Goal: Task Accomplishment & Management: Use online tool/utility

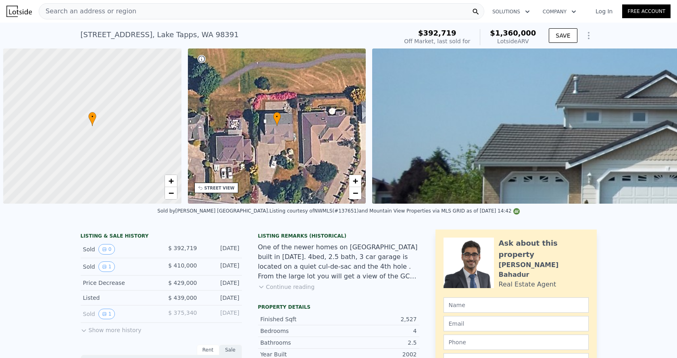
scroll to position [0, 3]
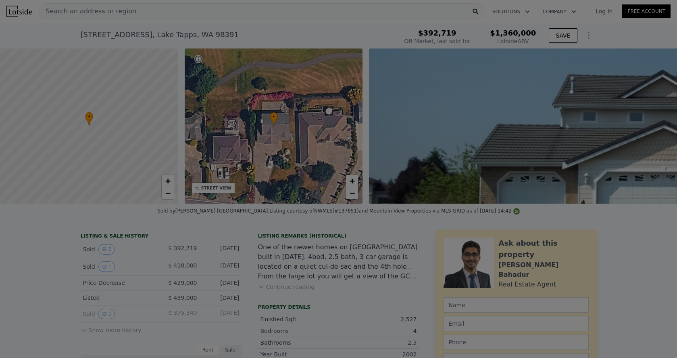
type input "$ 1,360,000"
type input "6"
type input "$ 816,438"
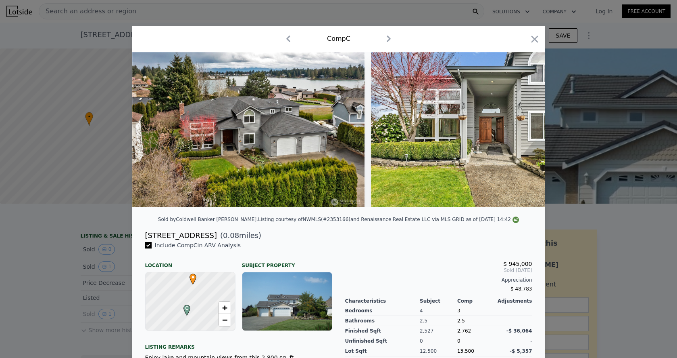
click at [531, 33] on div "Comp C" at bounding box center [339, 38] width 400 height 13
click at [535, 38] on icon "button" at bounding box center [534, 39] width 7 height 7
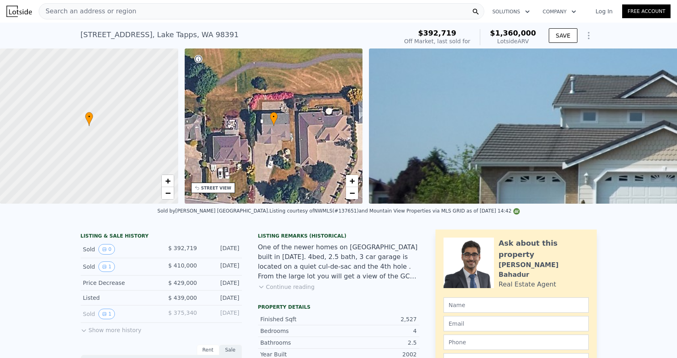
click at [241, 21] on nav "Search an address or region Solutions Company Open main menu Log In Free Account" at bounding box center [338, 11] width 677 height 23
click at [241, 20] on div "Search an address or region Solutions Company Open main menu Log In Free Account" at bounding box center [338, 11] width 665 height 19
click at [241, 15] on div "Search an address or region" at bounding box center [262, 11] width 446 height 16
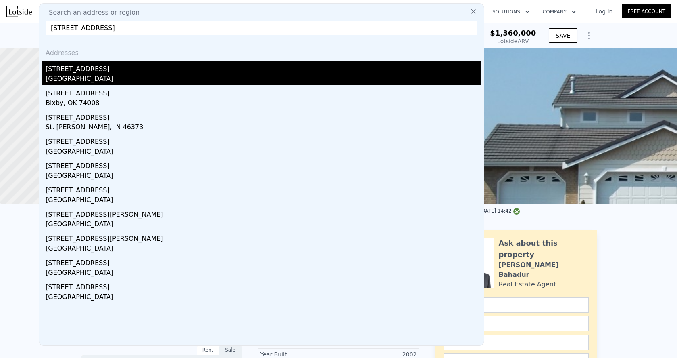
type input "11705 NE 105th Ln"
click at [148, 75] on div "Kirkland, WA 98033" at bounding box center [263, 79] width 435 height 11
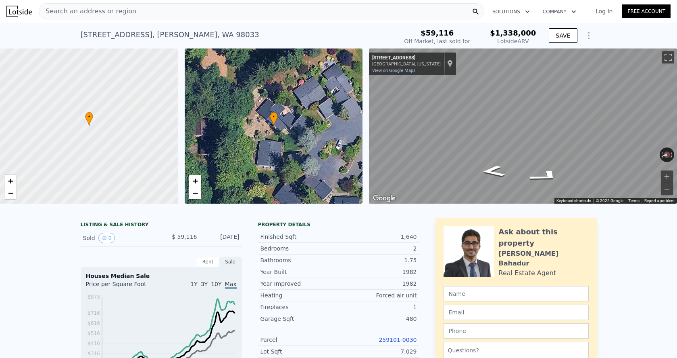
click at [125, 14] on span "Search an address or region" at bounding box center [87, 11] width 97 height 10
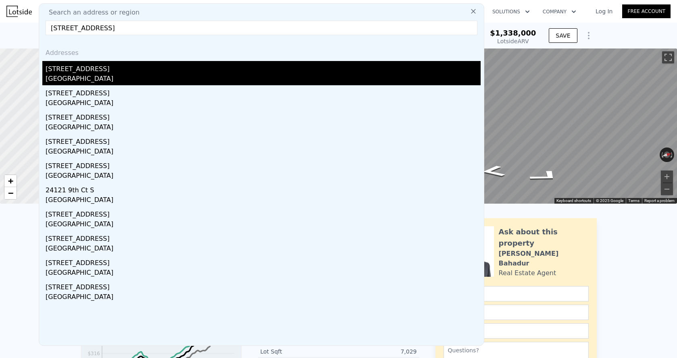
type input "24121 17th Ave S, Des Moines, WA 98198"
click at [121, 69] on div "24121 17th Ave S" at bounding box center [263, 67] width 435 height 13
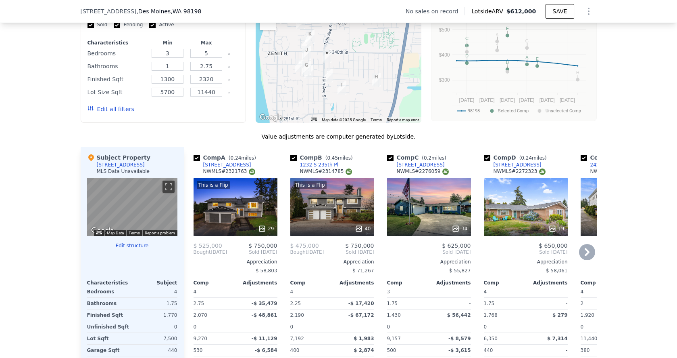
scroll to position [520, 0]
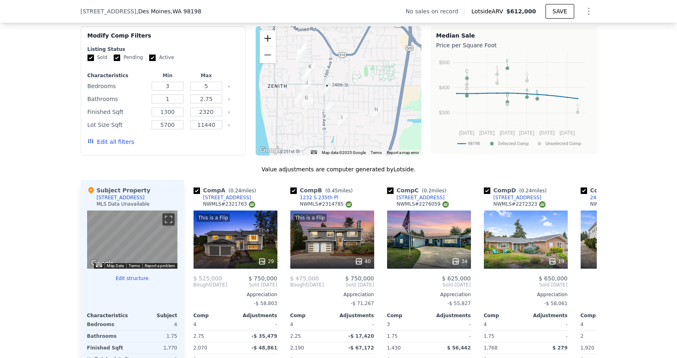
click at [268, 37] on button "Zoom in" at bounding box center [268, 38] width 16 height 16
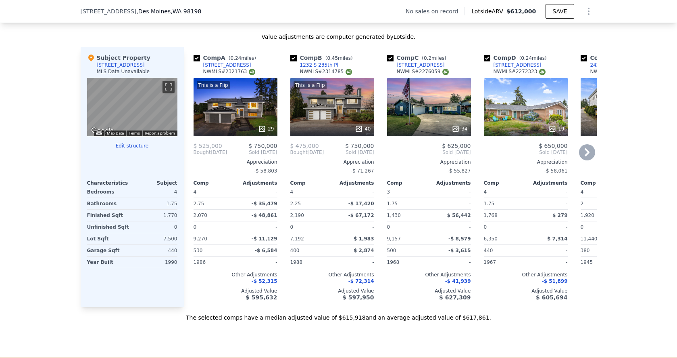
scroll to position [903, 0]
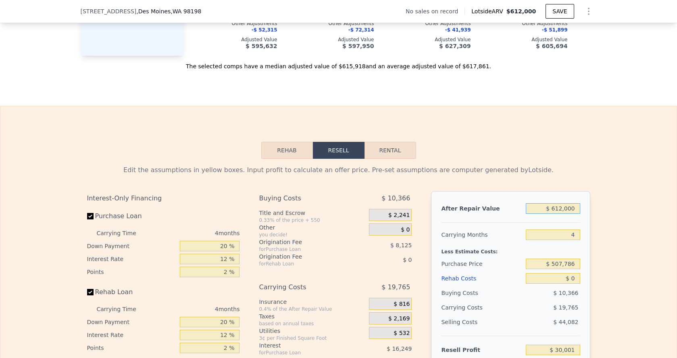
click at [560, 209] on input "$ 612,000" at bounding box center [553, 208] width 54 height 10
type input "$ 65"
type input "-$ 537,591"
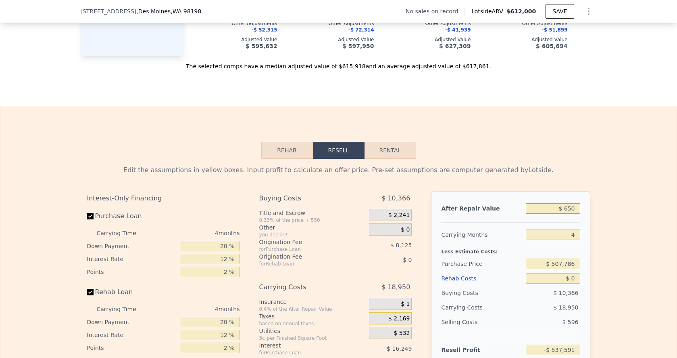
type input "$ 6,500"
type input "-$ 531,624"
type input "$ 650,000"
type input "$ 65,247"
click at [579, 240] on div "4" at bounding box center [553, 234] width 54 height 15
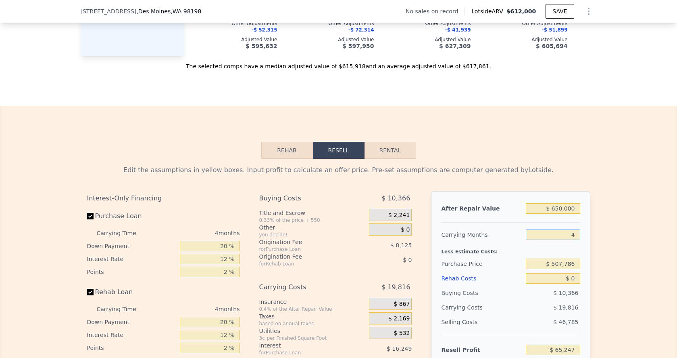
click at [578, 232] on input "4" at bounding box center [553, 234] width 54 height 10
type input "3"
type input "$ 70,201"
type input "3"
click at [562, 267] on input "$ 507,786" at bounding box center [553, 263] width 54 height 10
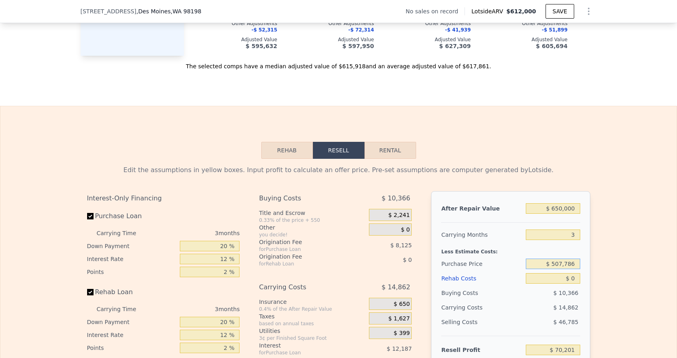
click at [562, 267] on input "$ 507,786" at bounding box center [553, 263] width 54 height 10
type input "$ 490,000"
type input "$ 88,757"
click at [576, 278] on input "$ 0" at bounding box center [553, 278] width 54 height 10
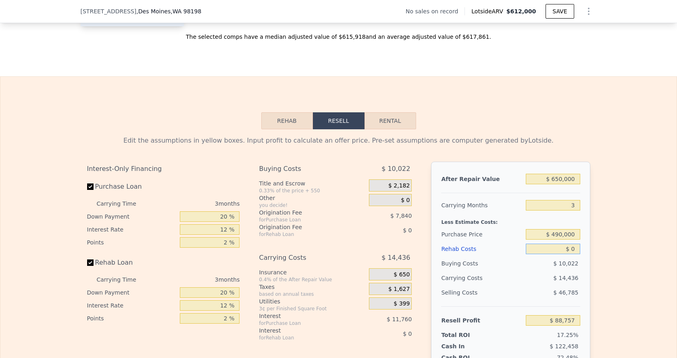
scroll to position [936, 0]
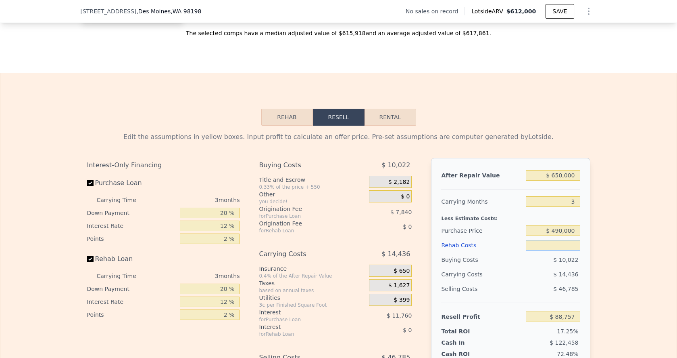
type input "$ 4"
type input "$ 88,753"
type input "$ 40"
type input "$ 88,716"
type input "$ 400"
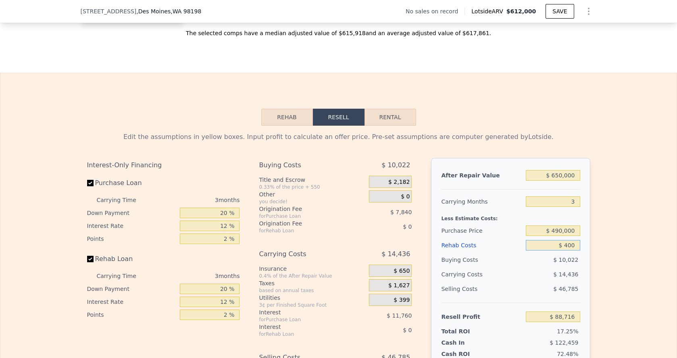
type input "$ 88,342"
type input "$ 4,000"
type input "$ 84,597"
type input "$ 40,000"
type input "$ 47,157"
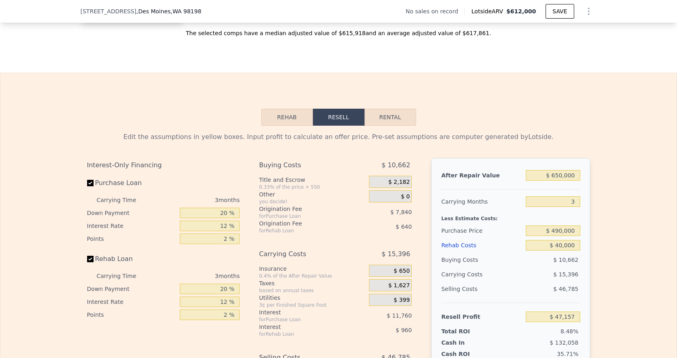
click at [520, 288] on div "Selling Costs" at bounding box center [482, 288] width 82 height 15
type input "$ 612,000"
type input "4"
type input "$ 0"
type input "$ 30,001"
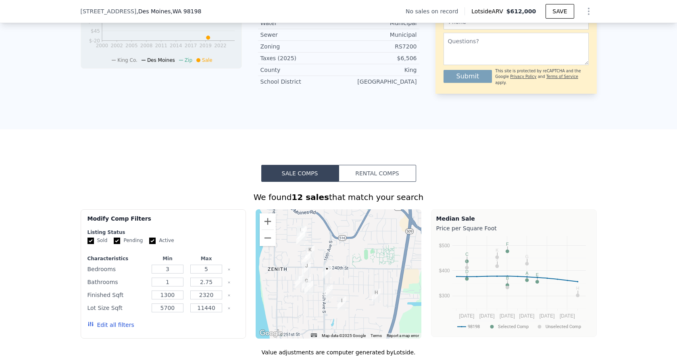
scroll to position [615, 0]
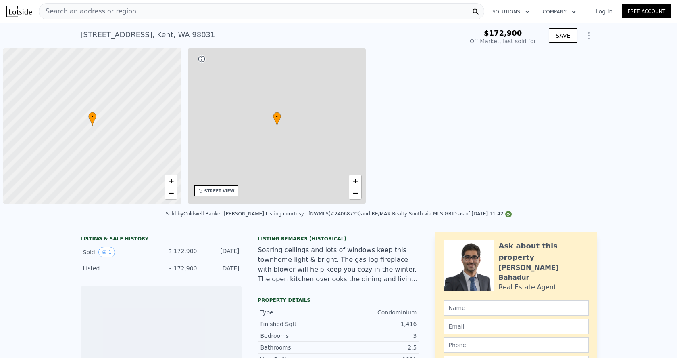
scroll to position [0, 3]
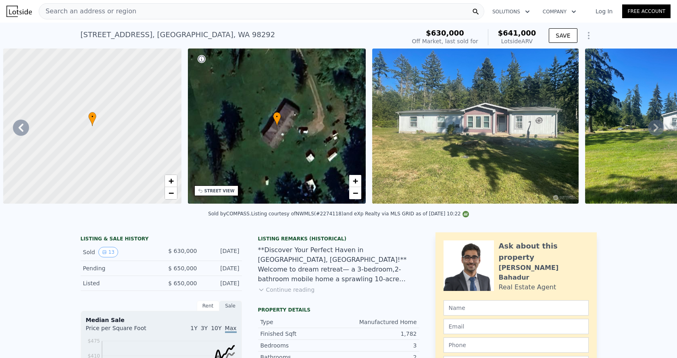
scroll to position [0, 1349]
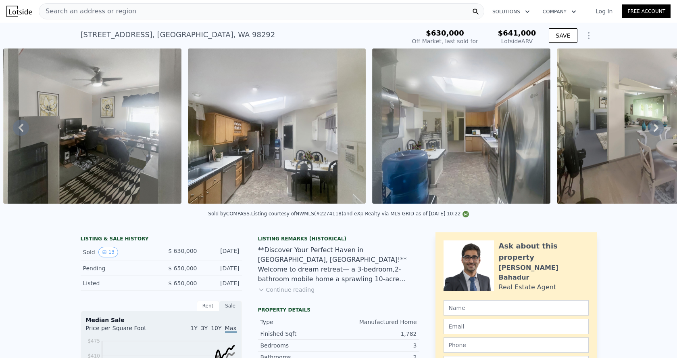
click at [147, 19] on div "Search an address or region Solutions Company Open main menu Log In Free Account" at bounding box center [338, 11] width 665 height 19
click at [143, 16] on div "Search an address or region" at bounding box center [262, 11] width 446 height 16
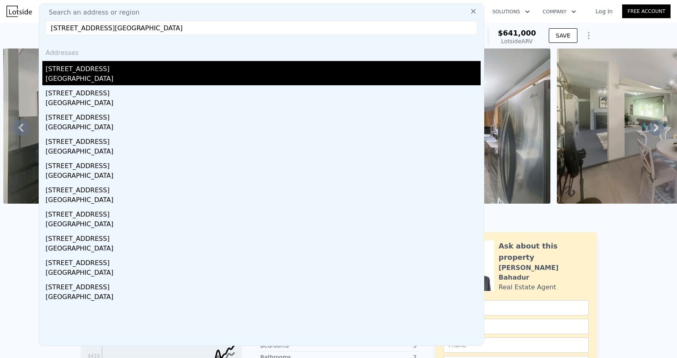
type input "24143 17th ave s, des moines"
click at [104, 80] on div "Des Moines, WA 98198" at bounding box center [263, 79] width 435 height 11
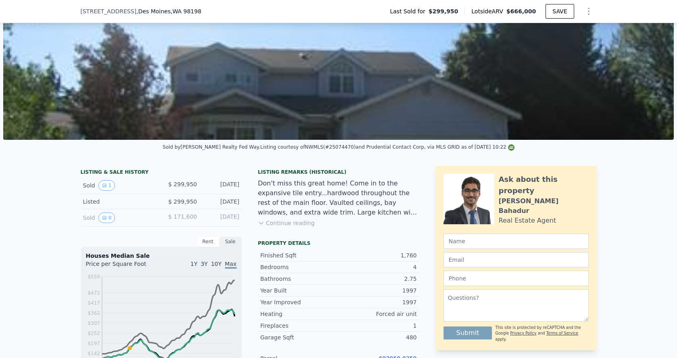
scroll to position [83, 0]
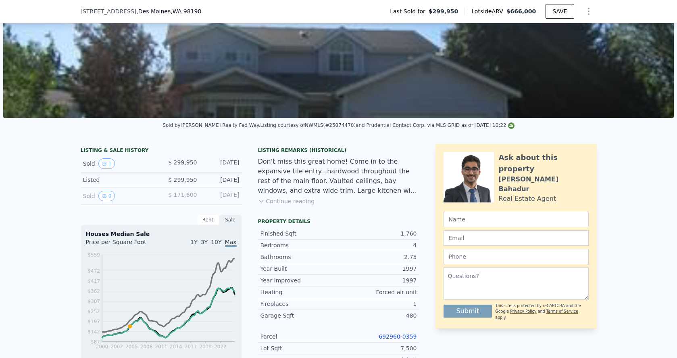
click at [395, 337] on link "692960-0359" at bounding box center [398, 336] width 38 height 6
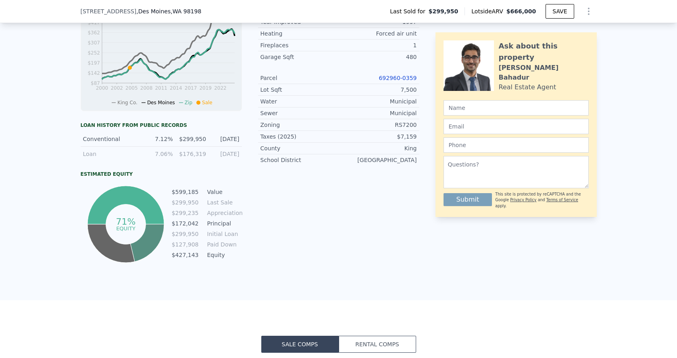
scroll to position [191, 0]
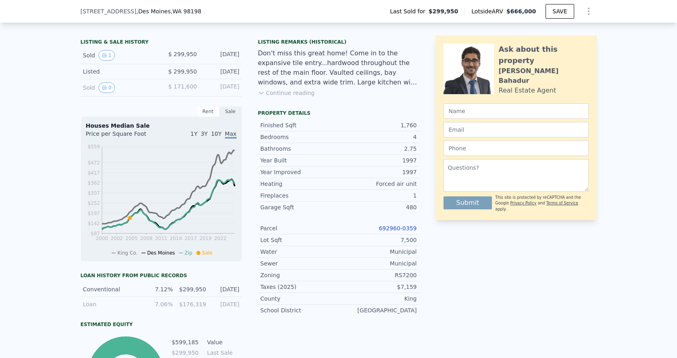
click at [392, 231] on link "692960-0359" at bounding box center [398, 228] width 38 height 6
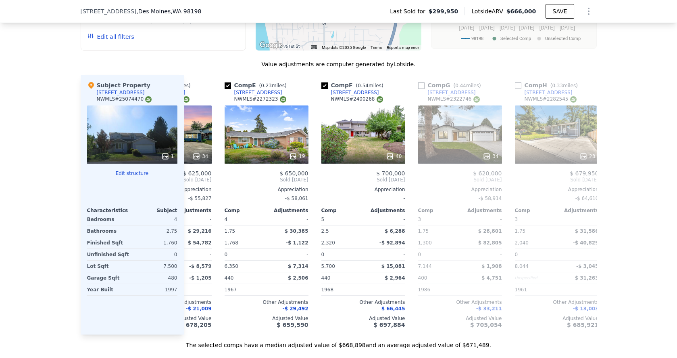
scroll to position [0, 410]
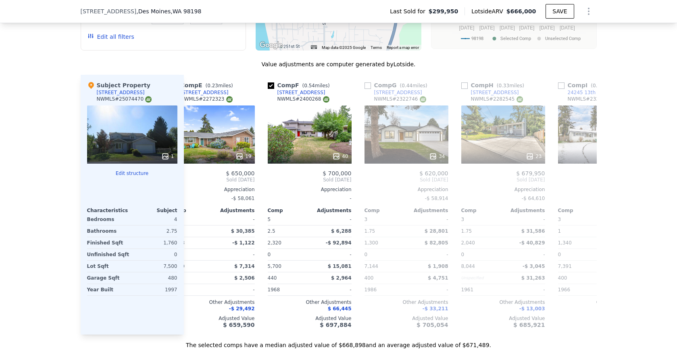
click at [79, 1] on div "24143 17th Ave S , Des Moines , WA 98198 Last Sold for $299,950 Lotside ARV $66…" at bounding box center [338, 11] width 677 height 23
click at [79, 0] on div "24143 17th Ave S , Des Moines , WA 98198 Last Sold for $299,950 Lotside ARV $66…" at bounding box center [338, 11] width 677 height 23
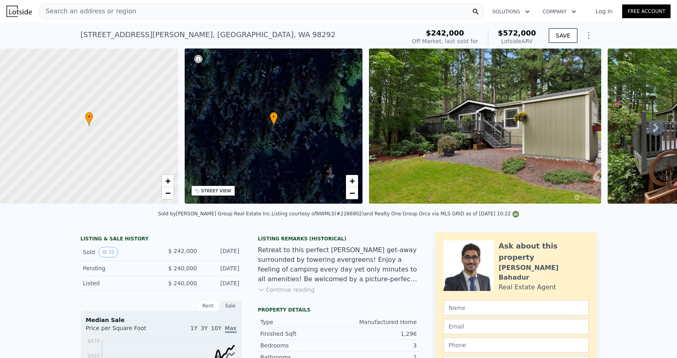
click at [94, 6] on div "Search an address or region" at bounding box center [87, 11] width 97 height 15
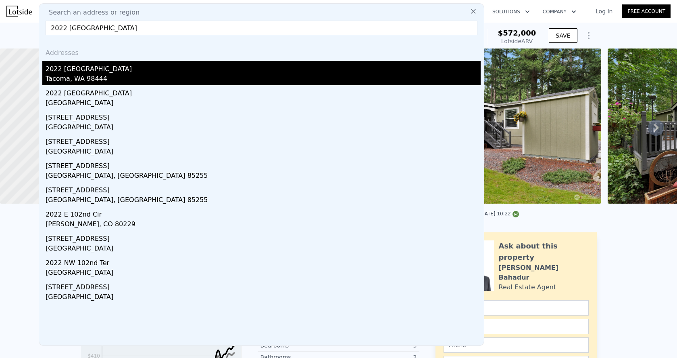
type input "2022 102nd St S"
click at [100, 73] on div "2022 102nd St S" at bounding box center [263, 67] width 435 height 13
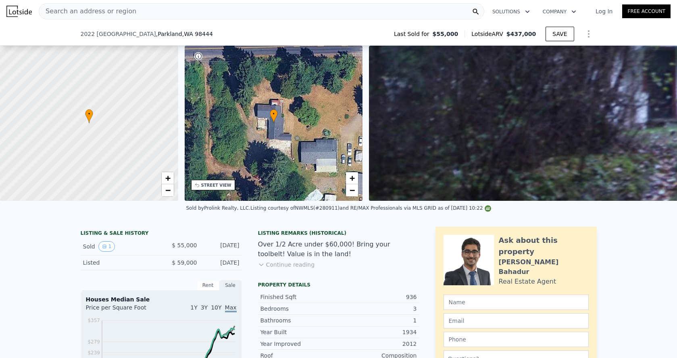
scroll to position [167, 0]
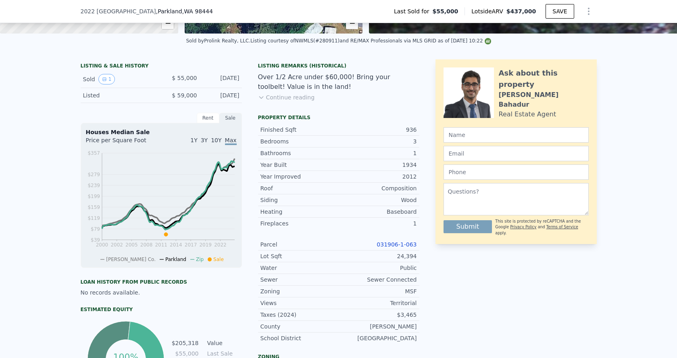
click at [396, 245] on link "031906-1-063" at bounding box center [397, 244] width 40 height 6
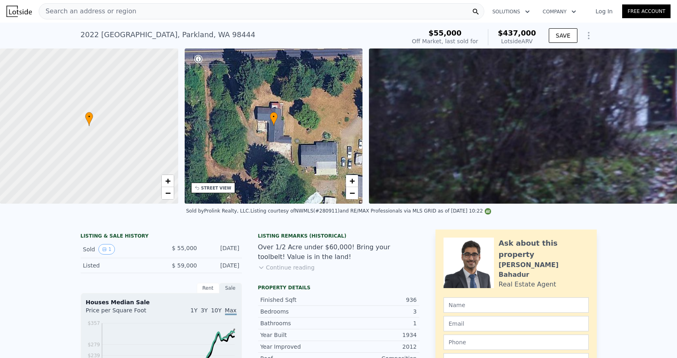
scroll to position [-1, 0]
click at [113, 16] on span "Search an address or region" at bounding box center [87, 11] width 97 height 10
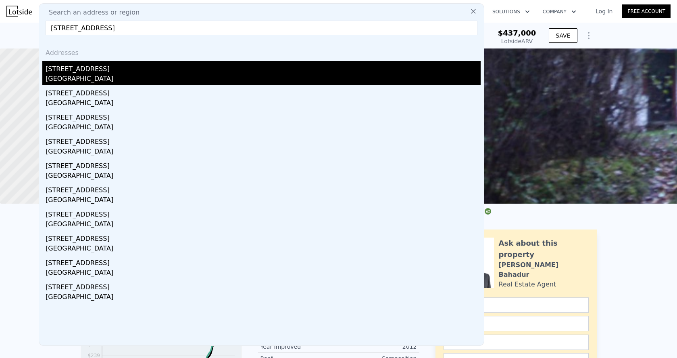
type input "14144 83rd Pl NE, Kirkland, WA 98034"
click at [121, 70] on div "14144 83rd Pl NE" at bounding box center [263, 67] width 435 height 13
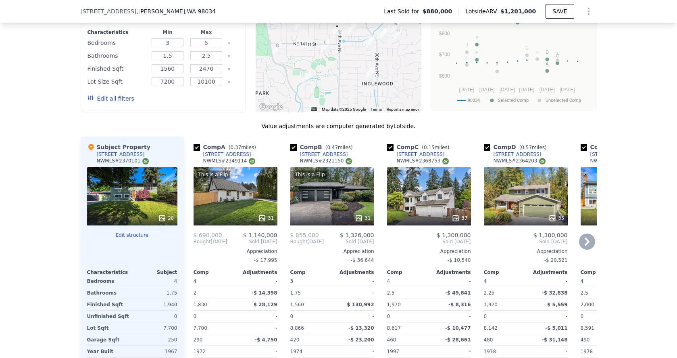
scroll to position [1345, 0]
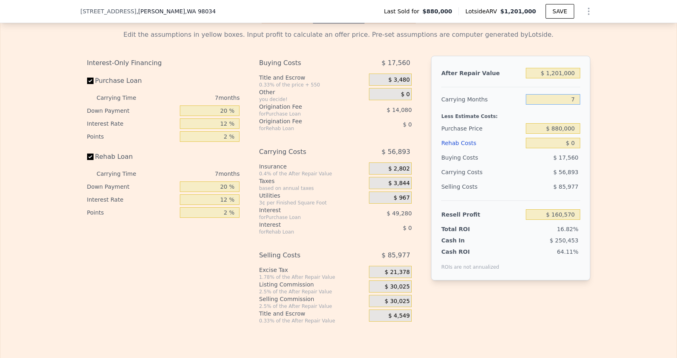
click at [576, 99] on input "7" at bounding box center [553, 99] width 54 height 10
type input "3"
type input "$ 193,080"
type input "3"
click at [577, 140] on input "$ 0" at bounding box center [553, 143] width 54 height 10
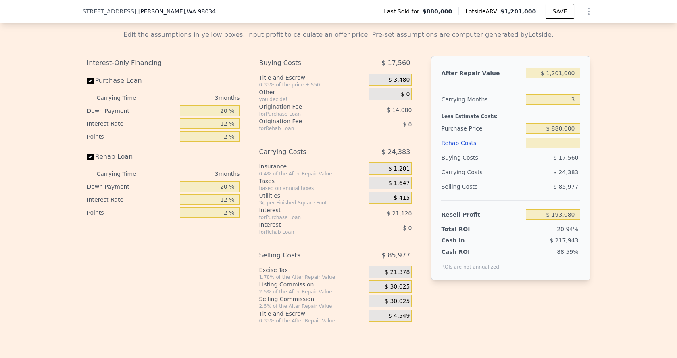
type input "$ 6"
type input "$ 193,074"
type input "$ 60"
type input "$ 193,019"
type input "$ 600"
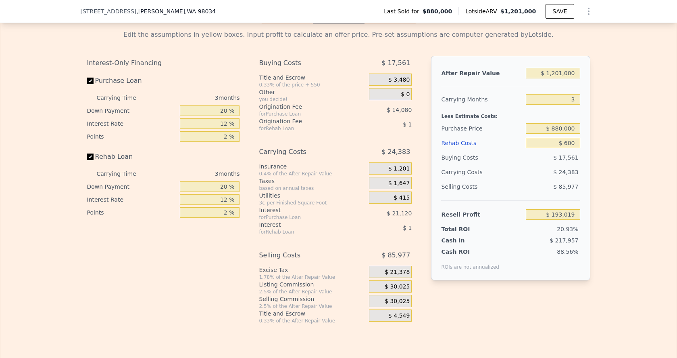
type input "$ 192,455"
type input "$ 60,000"
type input "$ 130,680"
click at [523, 173] on div "$ 25,823" at bounding box center [538, 172] width 85 height 15
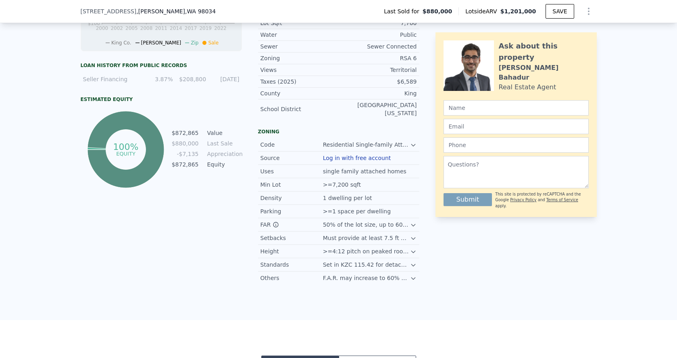
scroll to position [297, 0]
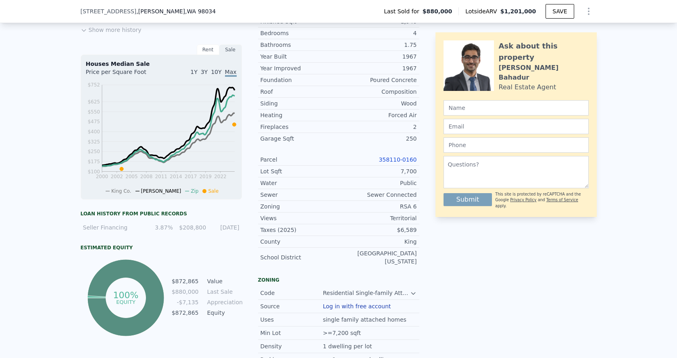
type input "7"
type input "$ 0"
type input "$ 160,570"
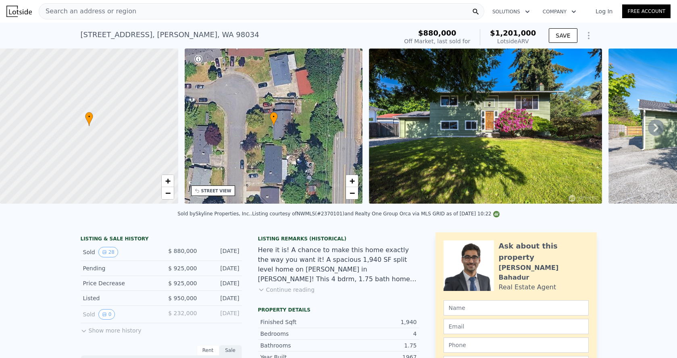
scroll to position [0, 0]
click at [90, 13] on span "Search an address or region" at bounding box center [87, 11] width 97 height 10
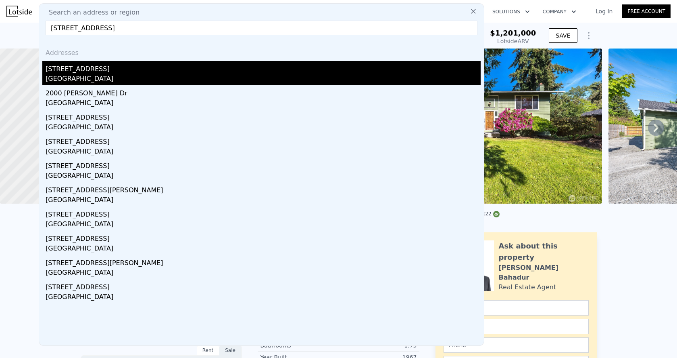
type input "2000 Dayton Ave NE"
click at [145, 81] on div "Renton, WA 98056" at bounding box center [263, 79] width 435 height 11
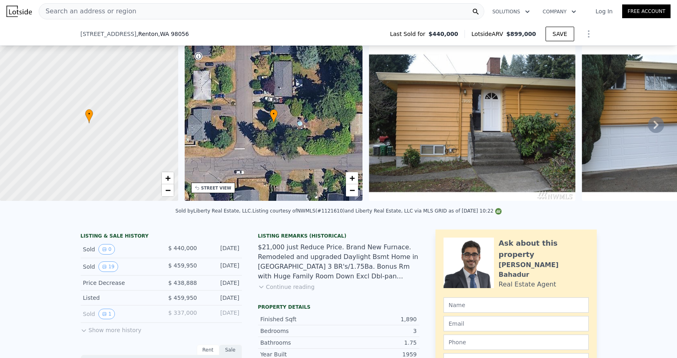
scroll to position [151, 0]
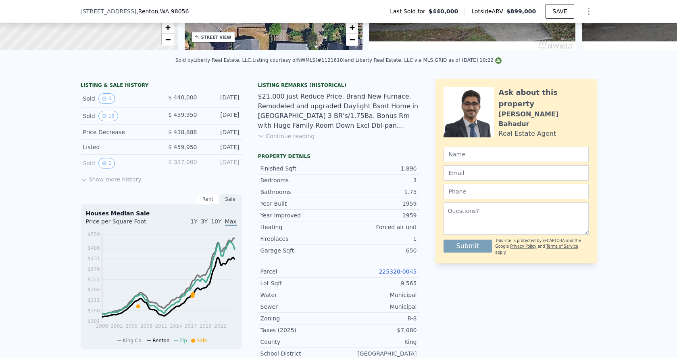
click at [385, 269] on link "225320-0045" at bounding box center [398, 271] width 38 height 6
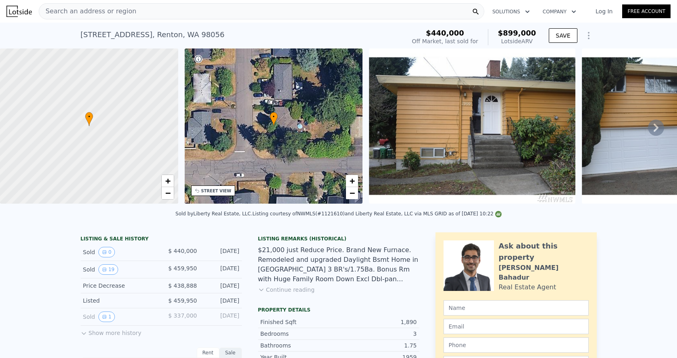
scroll to position [0, 0]
click at [111, 11] on span "Search an address or region" at bounding box center [87, 11] width 97 height 10
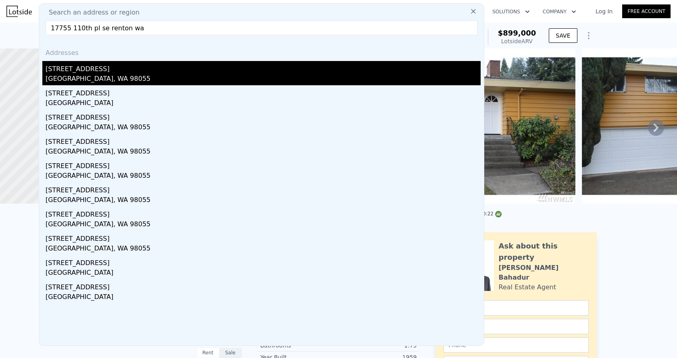
type input "17755 110th pl se renton wa"
click at [102, 75] on div "Renton, WA 98055" at bounding box center [263, 79] width 435 height 11
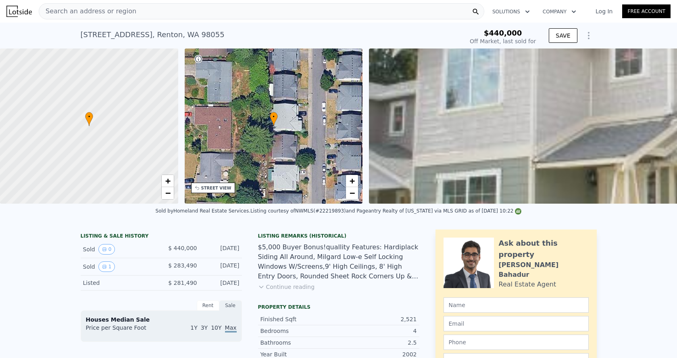
type input "-$ 305,596"
click at [593, 36] on icon "Show Options" at bounding box center [589, 36] width 10 height 10
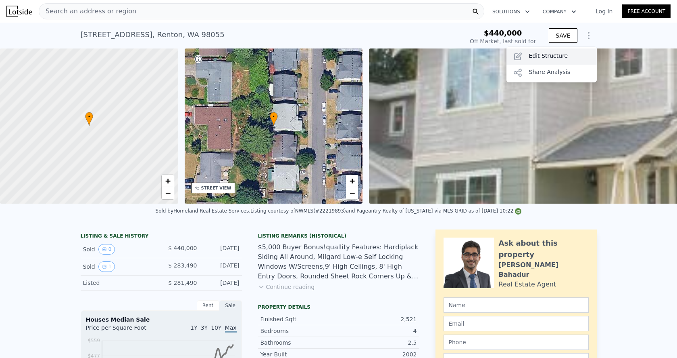
click at [556, 59] on div "Edit Structure" at bounding box center [552, 56] width 90 height 16
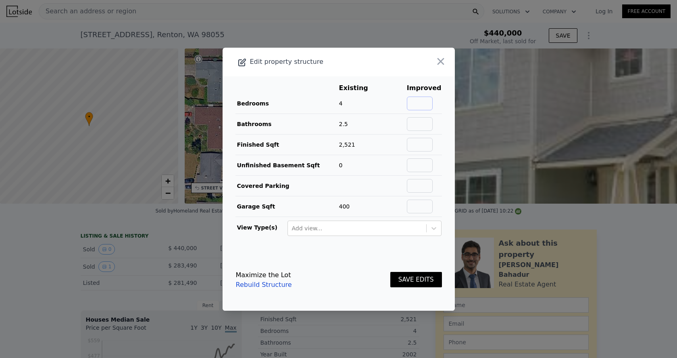
click at [419, 98] on input "text" at bounding box center [420, 103] width 26 height 14
type input "4"
click at [430, 119] on input "text" at bounding box center [420, 124] width 26 height 14
type input "2.5"
click at [429, 145] on input "text" at bounding box center [420, 145] width 26 height 14
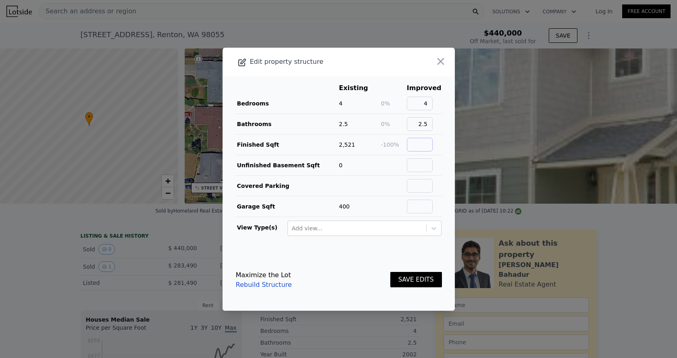
type input "1"
type input "2521"
click at [423, 210] on input "text" at bounding box center [420, 206] width 26 height 14
type input "400"
click at [418, 282] on button "SAVE EDITS" at bounding box center [417, 280] width 52 height 16
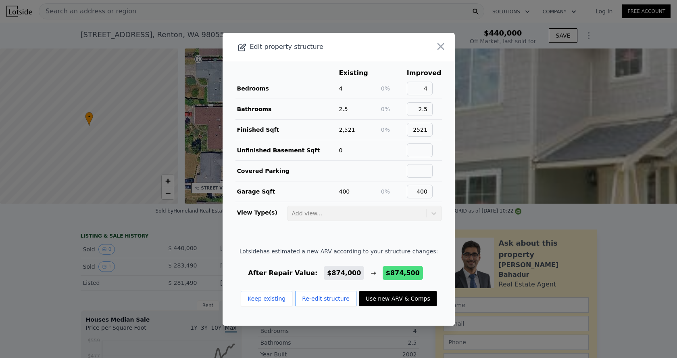
click at [383, 304] on button "Use new ARV & Comps" at bounding box center [398, 298] width 77 height 15
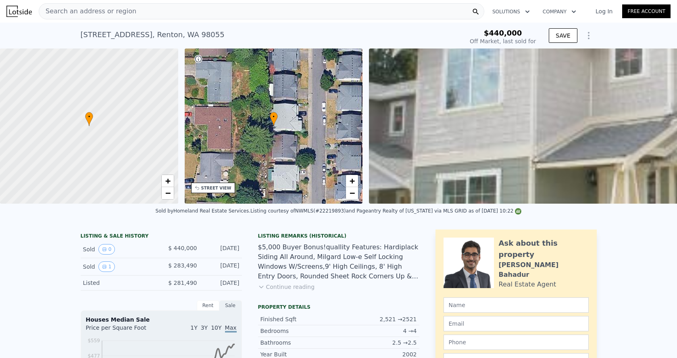
type input "$ 874,500"
type input "$ 505,242"
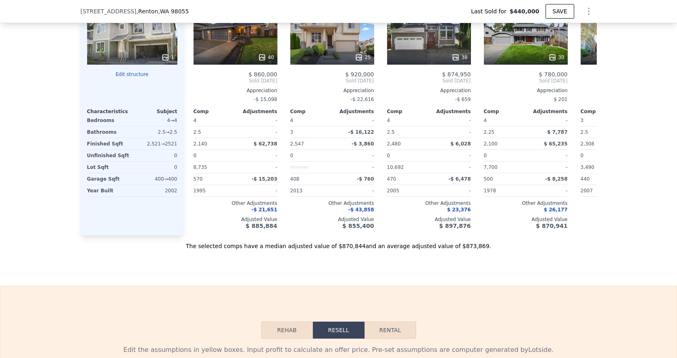
scroll to position [663, 0]
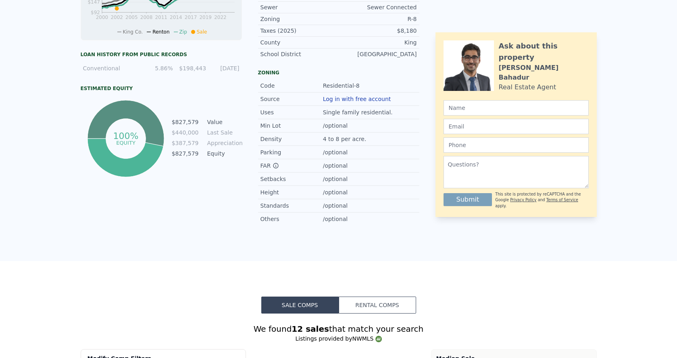
type input "$ 874,000"
type input "$ 504,780"
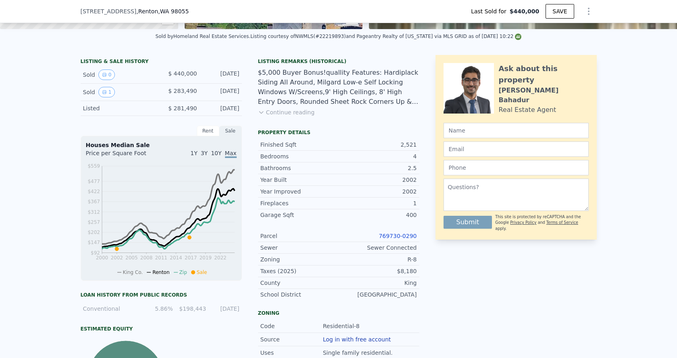
scroll to position [187, 0]
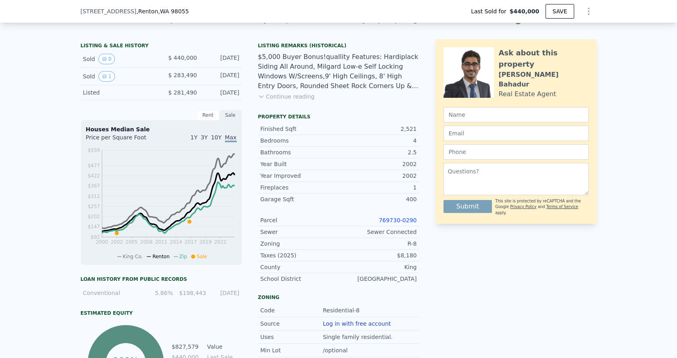
click at [391, 219] on link "769730-0290" at bounding box center [398, 220] width 38 height 6
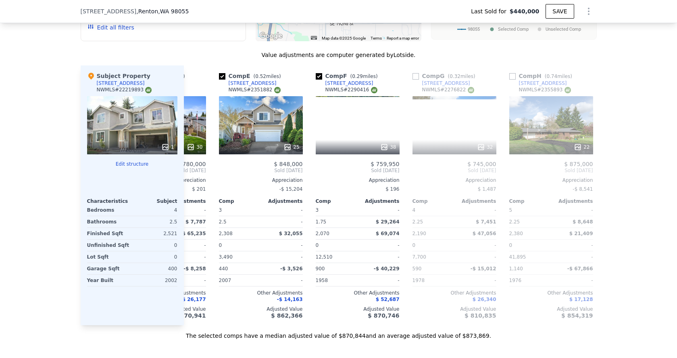
scroll to position [0, 128]
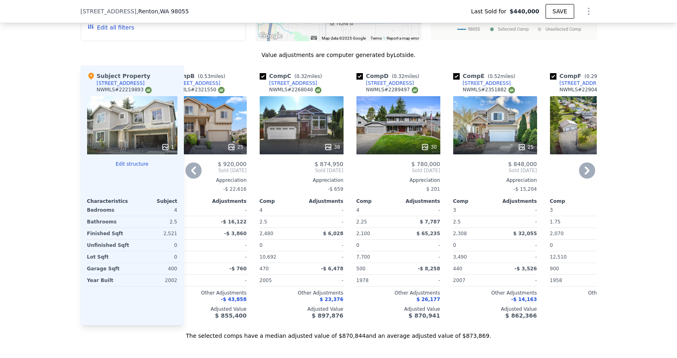
click at [403, 129] on div "30" at bounding box center [399, 125] width 84 height 58
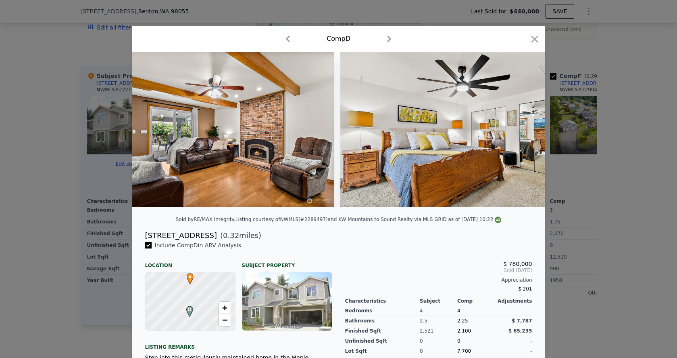
scroll to position [0, 759]
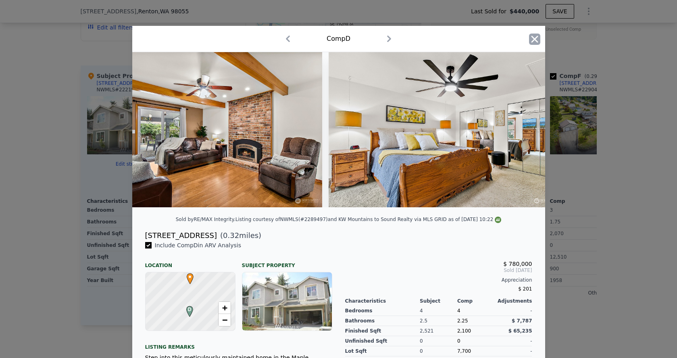
click at [533, 41] on icon "button" at bounding box center [534, 39] width 7 height 7
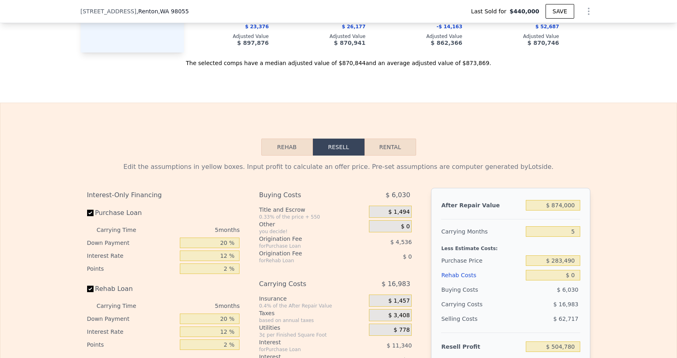
scroll to position [1140, 0]
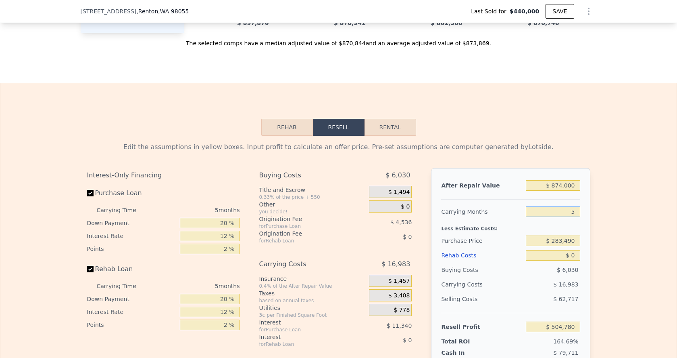
click at [577, 212] on input "5" at bounding box center [553, 211] width 54 height 10
type input "7"
type input "$ 497,987"
type input "75"
type input "$ 267,016"
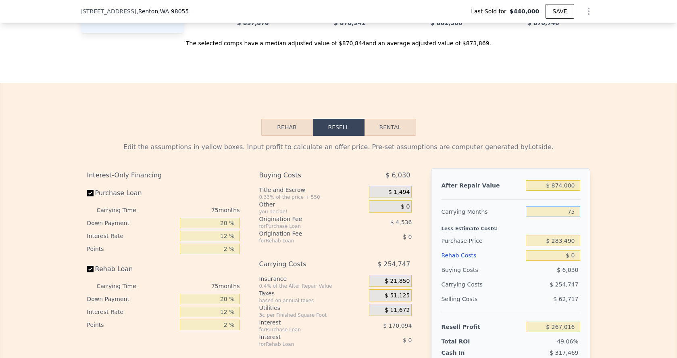
type input "750"
type input "-$ 2,025,710"
type input "7500"
type input "-$ 24,952,962"
type input "75000"
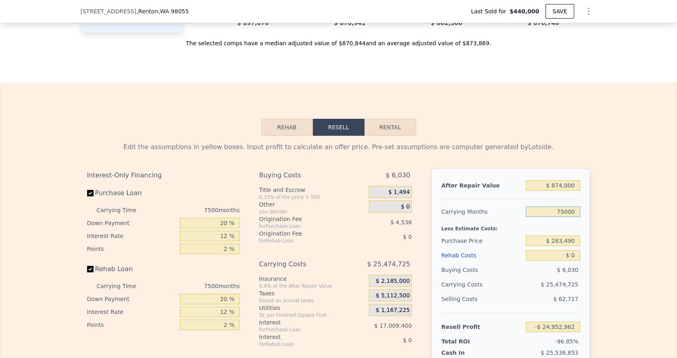
type input "-$ 254,225,487"
type input "750000"
type input "-$ 2,546,950,737"
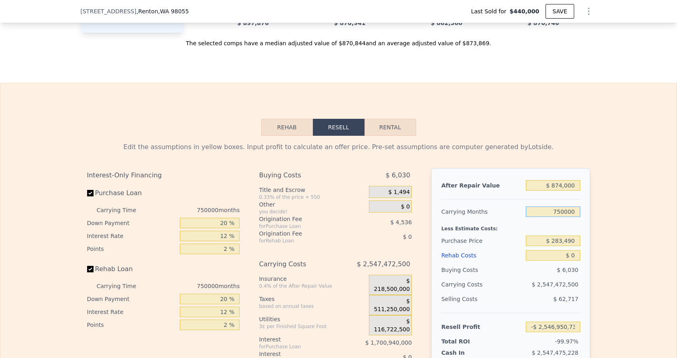
click at [565, 213] on input "750000" at bounding box center [553, 211] width 54 height 10
type input "3"
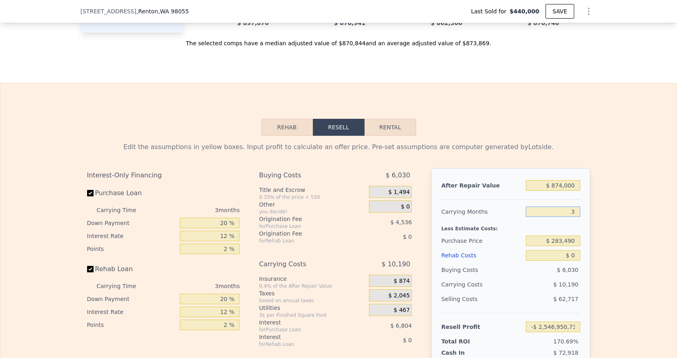
type input "$ 511,573"
type input "3"
click at [567, 237] on input "$ 283,490" at bounding box center [553, 240] width 54 height 10
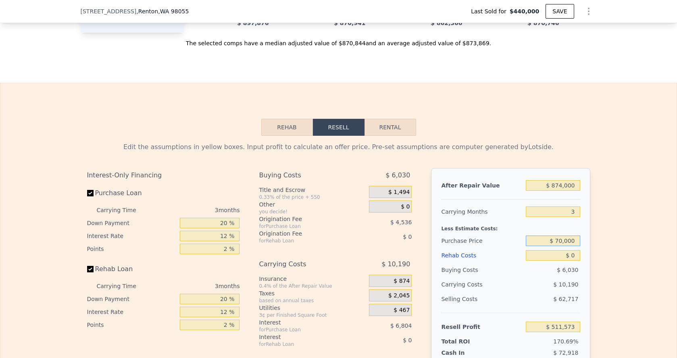
type input "$ 700,000"
click at [580, 251] on input "$ 0" at bounding box center [553, 255] width 54 height 10
type input "$ 77,016"
click at [575, 258] on input "$ 0" at bounding box center [553, 255] width 54 height 10
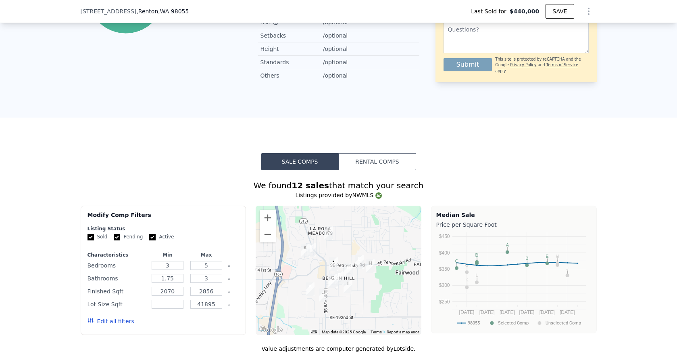
scroll to position [217, 0]
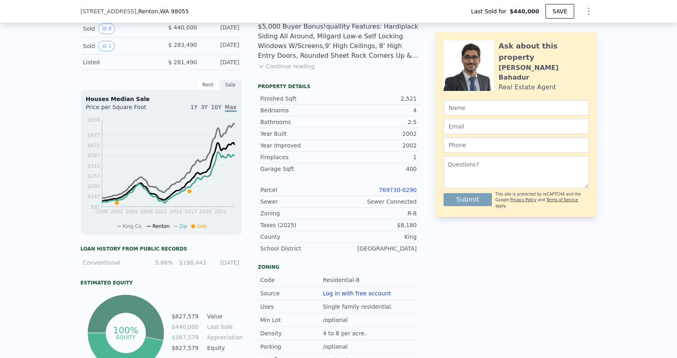
click at [391, 193] on div "769730-0290" at bounding box center [378, 190] width 78 height 8
click at [391, 192] on link "769730-0290" at bounding box center [398, 189] width 38 height 6
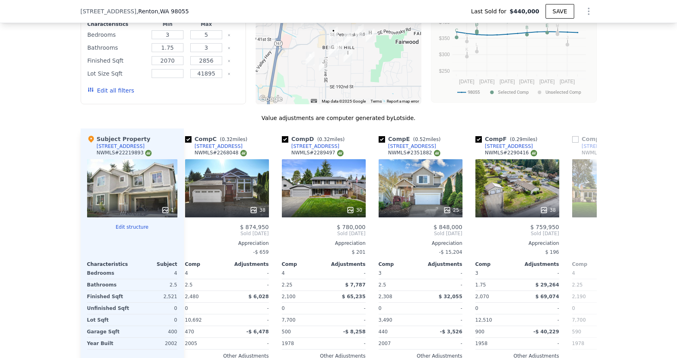
scroll to position [790, 0]
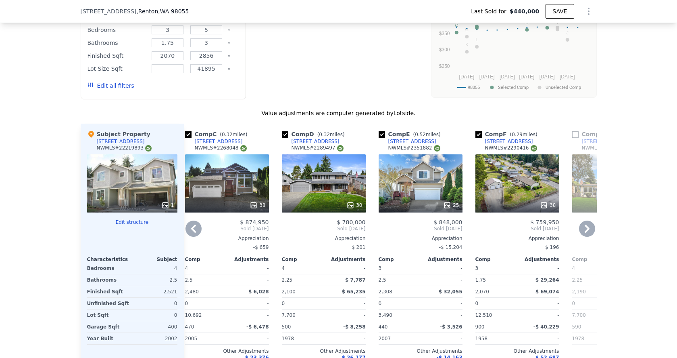
type input "5"
type input "$ 0"
type input "$ 504,780"
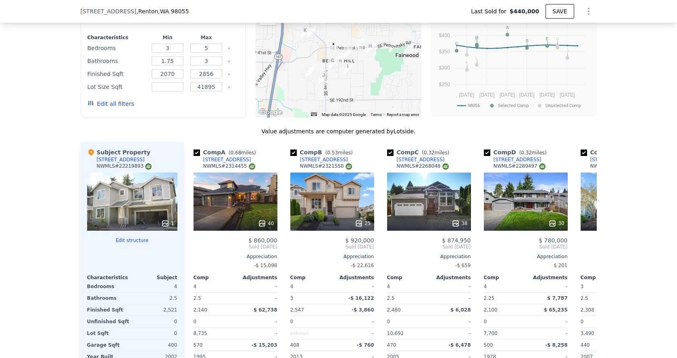
scroll to position [776, 0]
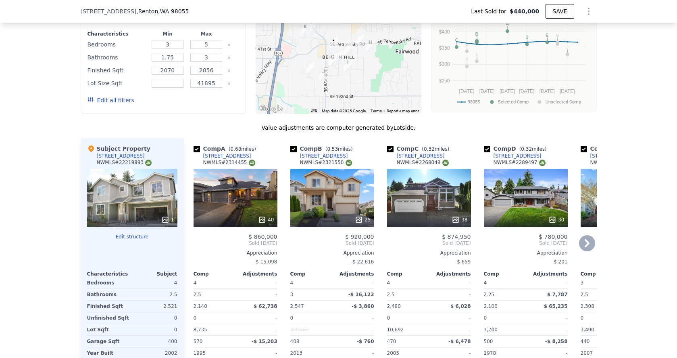
click at [230, 184] on div "40" at bounding box center [236, 198] width 84 height 58
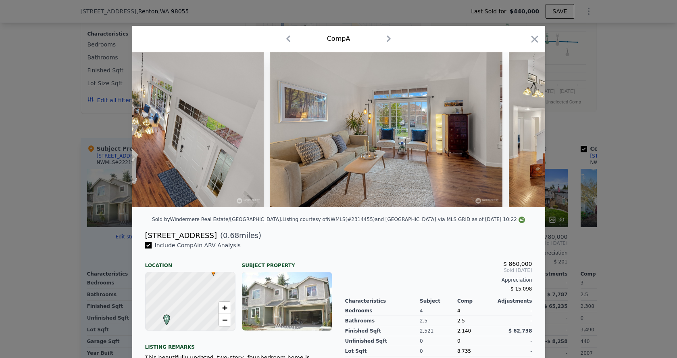
scroll to position [0, 874]
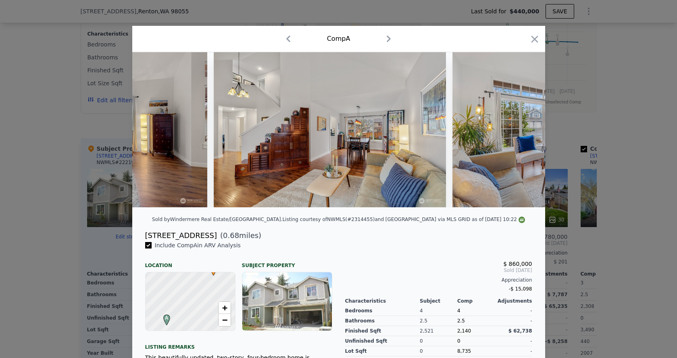
click at [537, 31] on div "Comp A" at bounding box center [338, 39] width 413 height 26
click at [537, 35] on icon "button" at bounding box center [534, 38] width 11 height 11
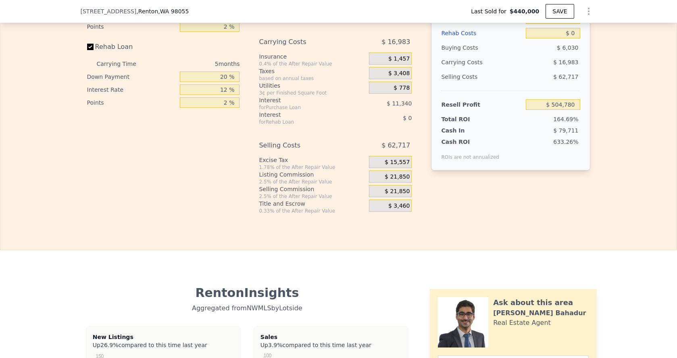
scroll to position [1121, 0]
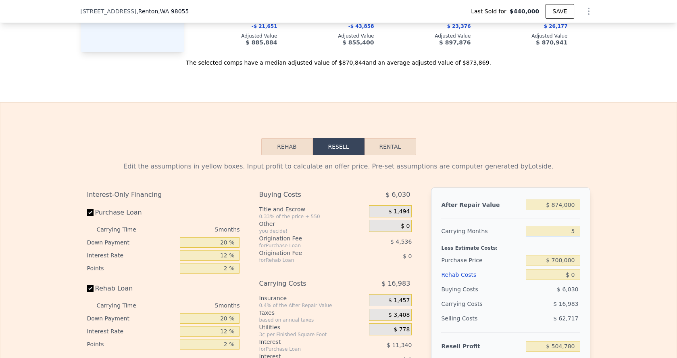
click at [577, 228] on input "5" at bounding box center [553, 231] width 54 height 10
type input "3"
type input "$ 511,573"
type input "3"
click at [564, 259] on input "$ 700,000" at bounding box center [553, 260] width 54 height 10
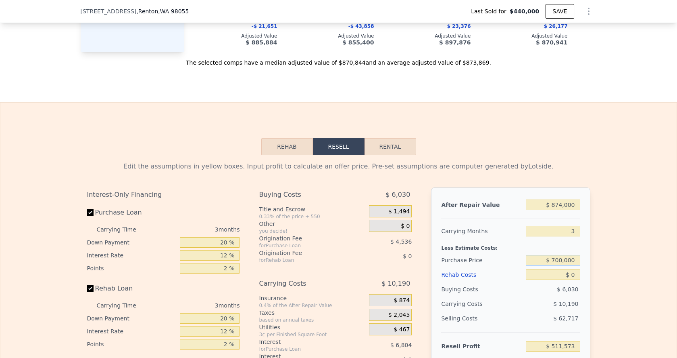
scroll to position [1173, 0]
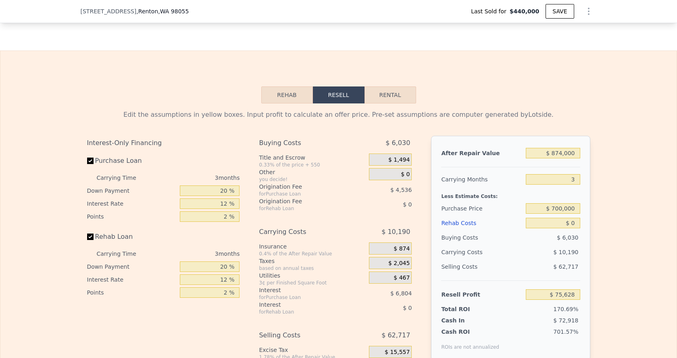
click at [579, 228] on div "$ 0" at bounding box center [553, 222] width 54 height 15
type input "$ 77,016"
click at [579, 226] on input "$ 0" at bounding box center [553, 222] width 54 height 10
click at [564, 207] on div "After Repair Value $ 874,000 Carrying Months 3 Less Estimate Costs: Purchase Pr…" at bounding box center [510, 248] width 159 height 224
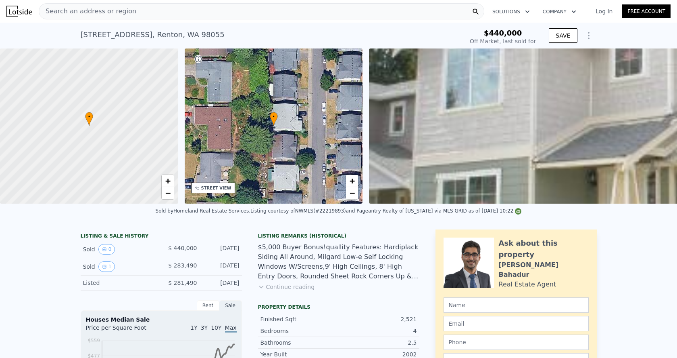
scroll to position [0, 0]
click at [101, 12] on span "Search an address or region" at bounding box center [87, 11] width 97 height 10
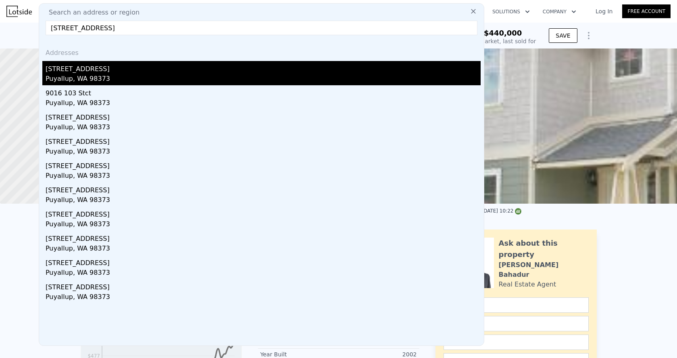
type input "9016 138th St E, Puyallup, WA 98373"
click at [94, 73] on div "9016 138th St E" at bounding box center [263, 67] width 435 height 13
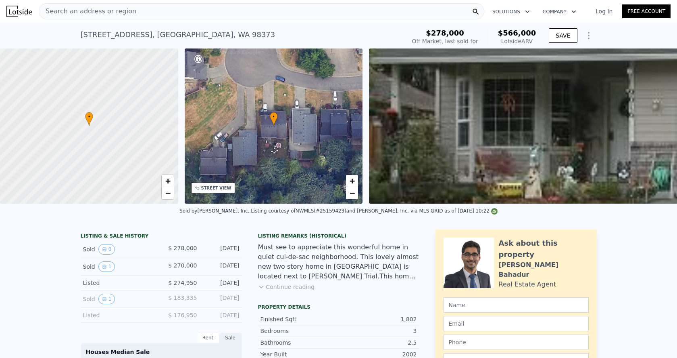
click at [103, 19] on div "Search an address or region" at bounding box center [87, 11] width 97 height 15
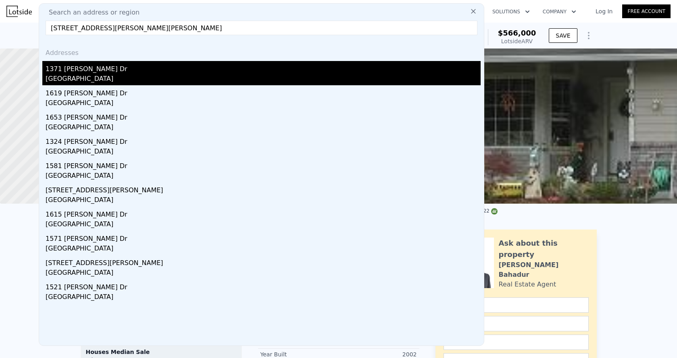
type input "1371 Sinclair Dr, Dupont, WA 98327"
click at [83, 65] on div "1371 Sinclair Dr" at bounding box center [263, 67] width 435 height 13
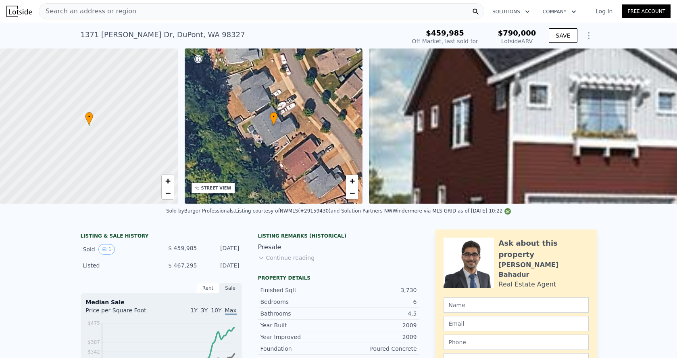
click at [113, 16] on div "Search an address or region" at bounding box center [87, 11] width 97 height 15
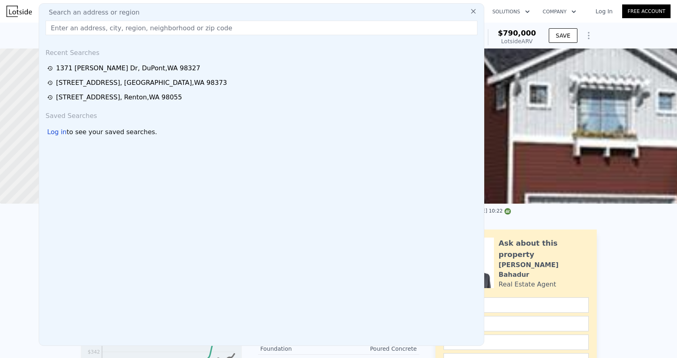
paste input "19403 79th Avenue Ct E, Spanaway, WA 98387"
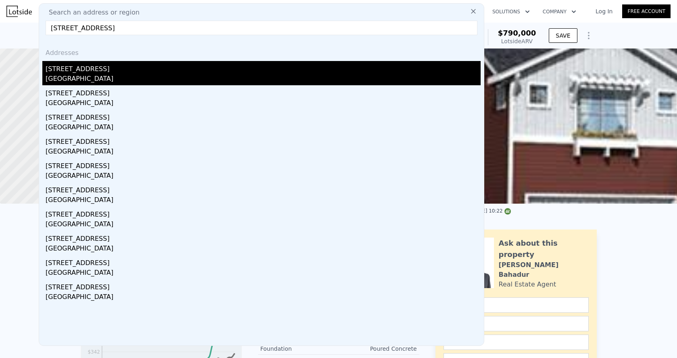
type input "19403 79th Avenue Ct E, Spanaway, WA 98387"
click at [90, 69] on div "19403 79th Avenue Ct E" at bounding box center [263, 67] width 435 height 13
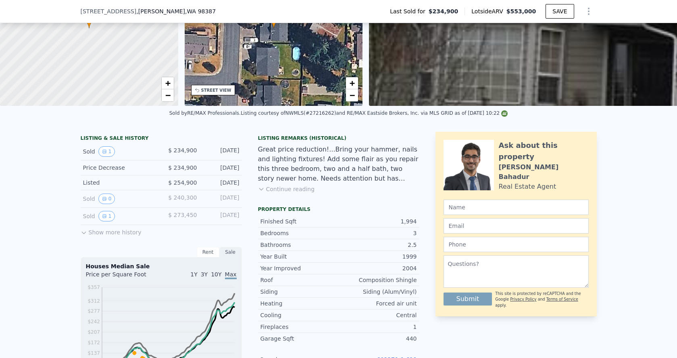
scroll to position [118, 0]
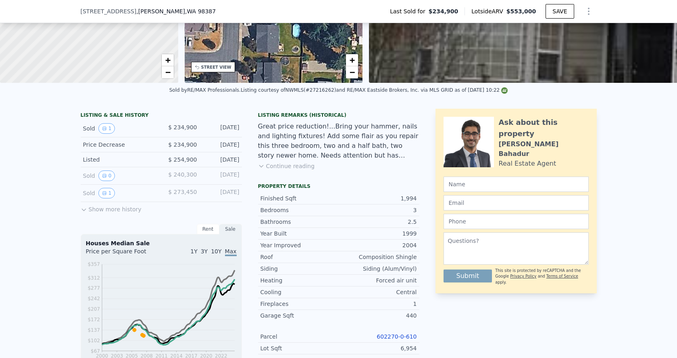
click at [387, 334] on link "602270-0-610" at bounding box center [397, 336] width 40 height 6
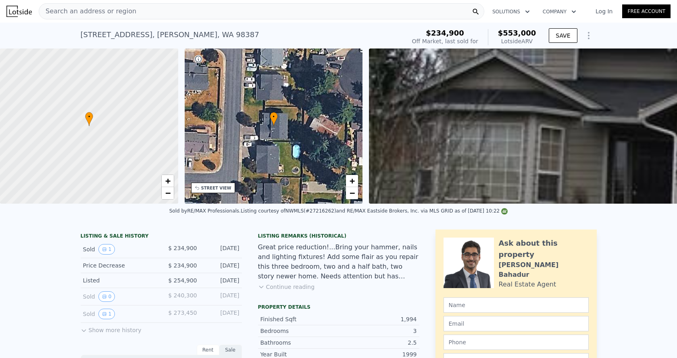
scroll to position [0, 0]
click at [157, 17] on div "Search an address or region" at bounding box center [262, 11] width 446 height 16
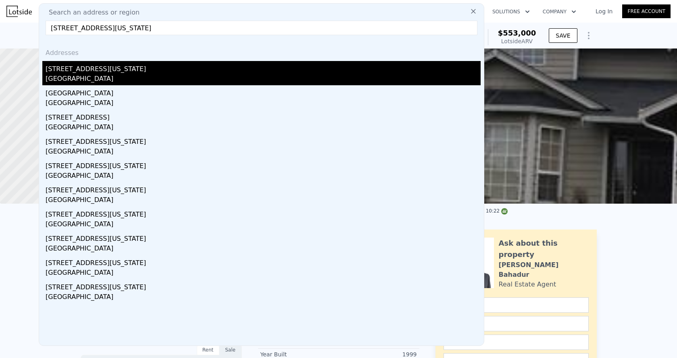
type input "9100 Lake Washington Blvd NE, Bellevue, WA 98004"
click at [98, 71] on div "9100 Lake Washington Blvd NE" at bounding box center [263, 67] width 435 height 13
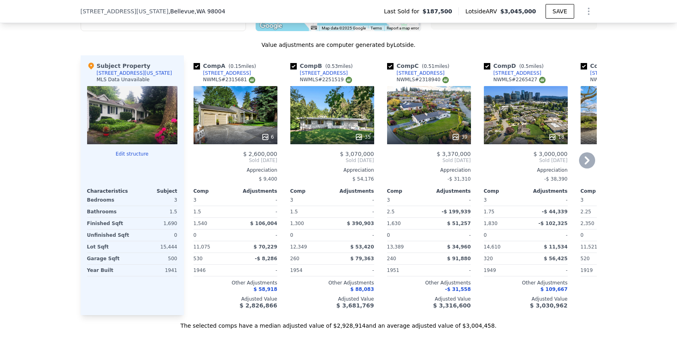
scroll to position [768, 0]
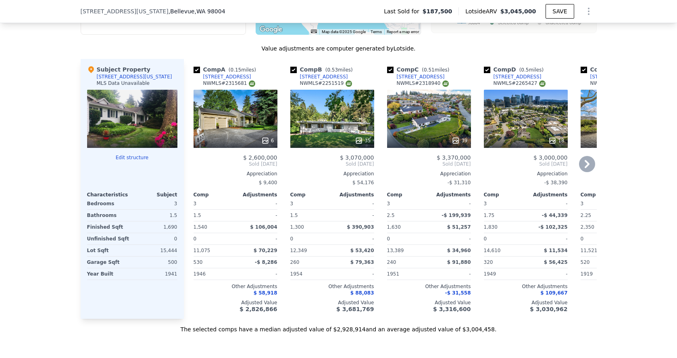
click at [585, 167] on icon at bounding box center [587, 164] width 5 height 8
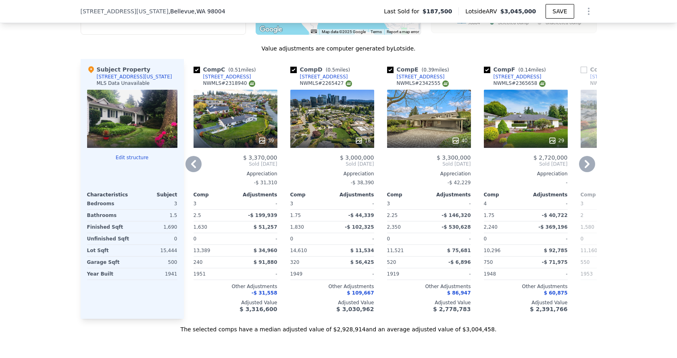
click at [585, 158] on icon at bounding box center [587, 164] width 16 height 16
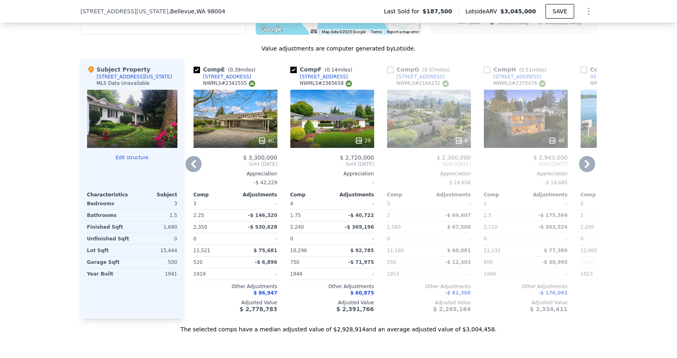
click at [588, 168] on icon at bounding box center [587, 164] width 16 height 16
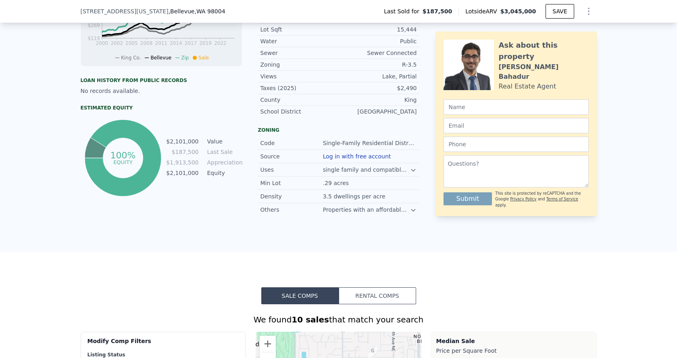
scroll to position [231, 0]
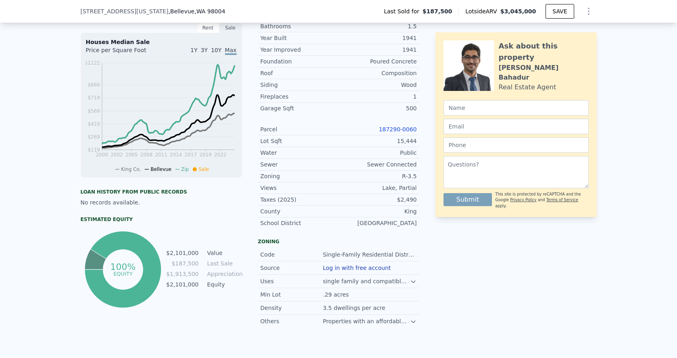
click at [394, 127] on link "187290-0060" at bounding box center [398, 129] width 38 height 6
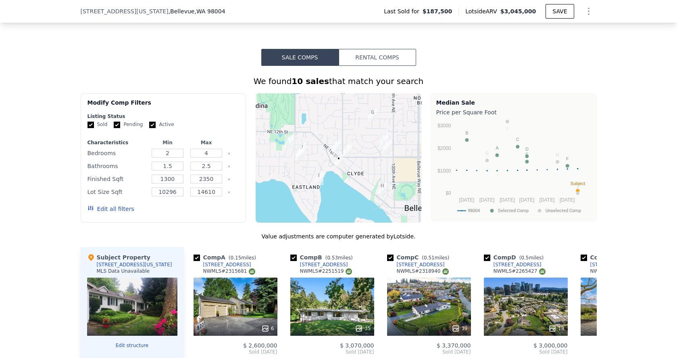
scroll to position [597, 0]
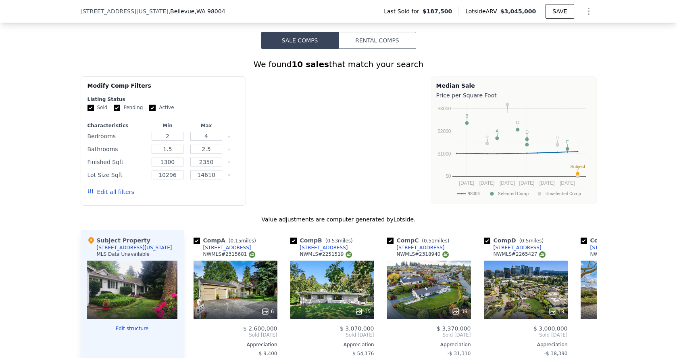
click at [234, 0] on div "9100 Lake Washington Blvd NE , Bellevue , WA 98004 Last Sold for $187,500 Lotsi…" at bounding box center [339, 11] width 516 height 23
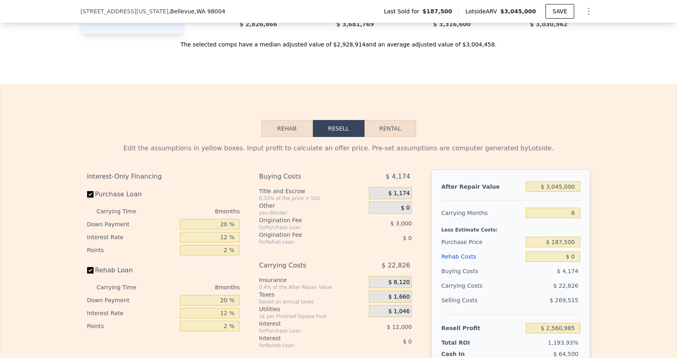
scroll to position [1060, 0]
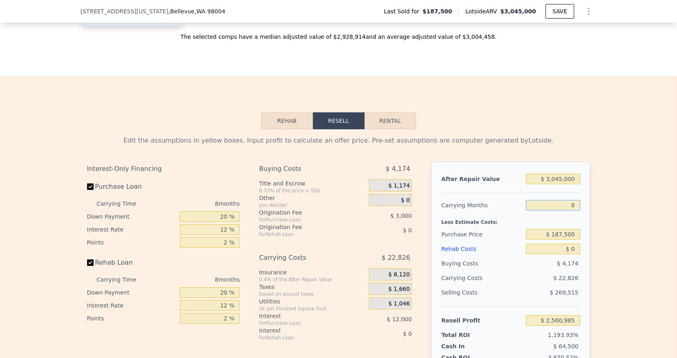
click at [571, 203] on input "8" at bounding box center [553, 205] width 54 height 10
click at [574, 203] on input "8" at bounding box center [553, 205] width 54 height 10
type input "3"
type input "$ 2,575,251"
type input "3"
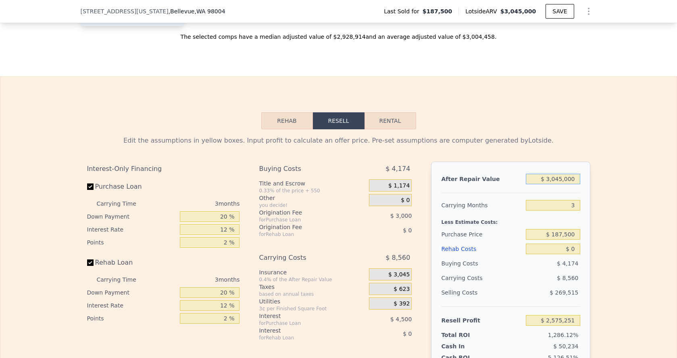
click at [554, 181] on input "$ 3,045,000" at bounding box center [553, 179] width 54 height 10
type input "$ 20"
type input "-$ 197,722"
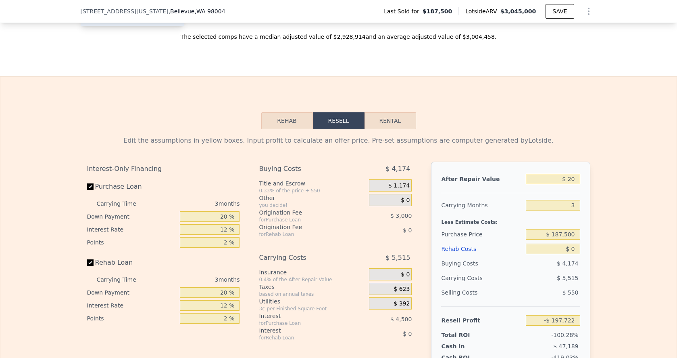
type input "$ 200"
type input "-$ 197,557"
type input "$ 2,000"
type input "-$ 195,918"
type input "$ 20,000"
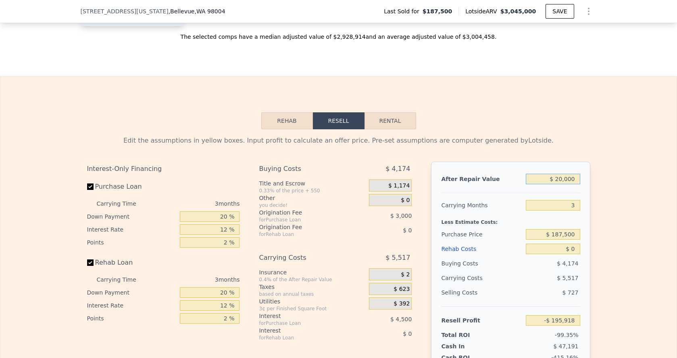
type input "-$ 179,526"
type input "$ 200,000"
type input "-$ 15,605"
type input "$ 2,000,000"
type input "$ 1,623,601"
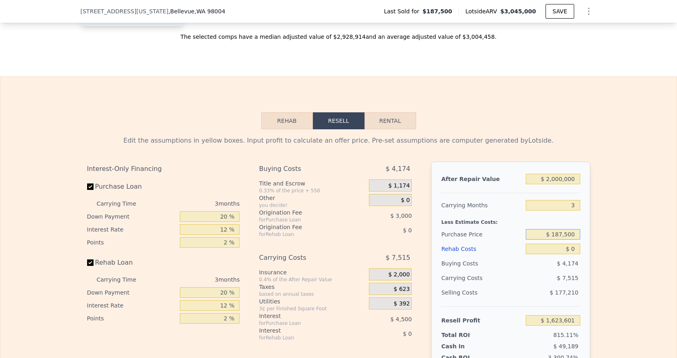
click at [570, 234] on input "$ 187,500" at bounding box center [553, 234] width 54 height 10
click at [558, 174] on input "$ 2,000,000" at bounding box center [553, 179] width 54 height 10
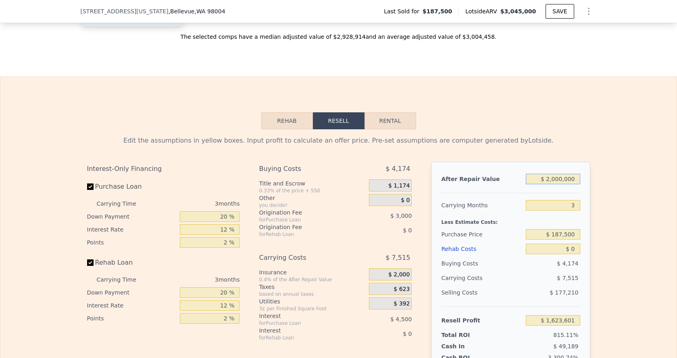
click at [558, 174] on input "$ 2,000,000" at bounding box center [553, 179] width 54 height 10
type input "$ 3"
type input "-$ 197,736"
type input "$ 30"
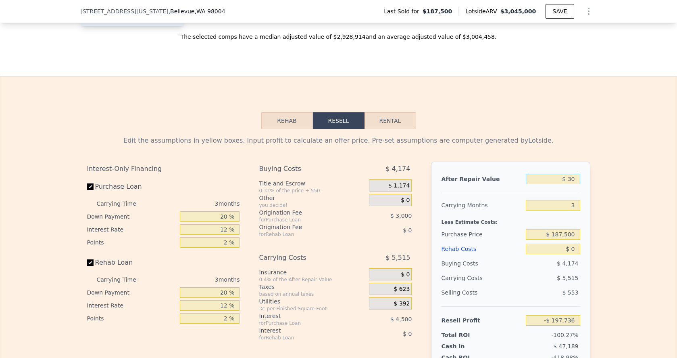
type input "-$ 197,712"
type input "$ 300"
type input "-$ 197,467"
type input "$ 3,000"
type input "-$ 195,007"
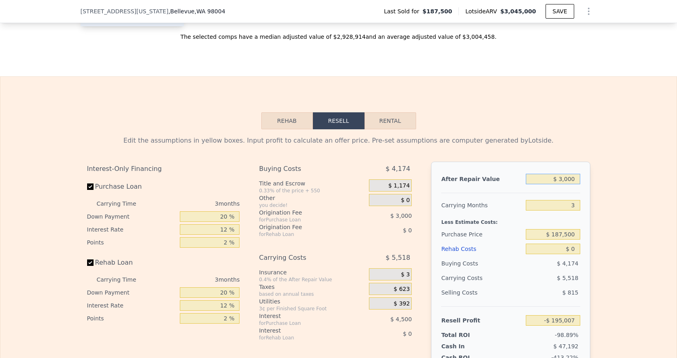
type input "$ 30,000"
type input "-$ 170,419"
type input "$ 300,000"
type input "$ 75,462"
type input "$ 3,000,000"
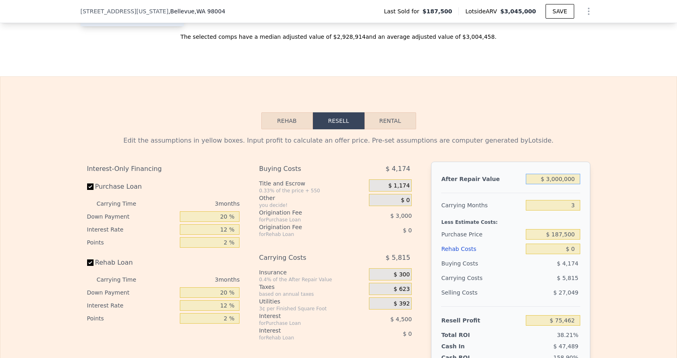
type input "$ 2,534,271"
click at [562, 233] on input "$ 187,500" at bounding box center [553, 234] width 54 height 10
type input "$ 2,000,000"
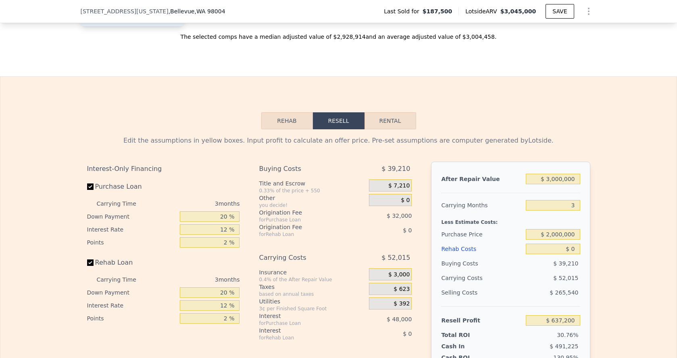
click at [533, 274] on div "$ 52,015" at bounding box center [538, 277] width 85 height 15
type input "$ 643,235"
click at [577, 247] on input "$ 0" at bounding box center [553, 248] width 54 height 10
type input "$ 1"
type input "$ 643,234"
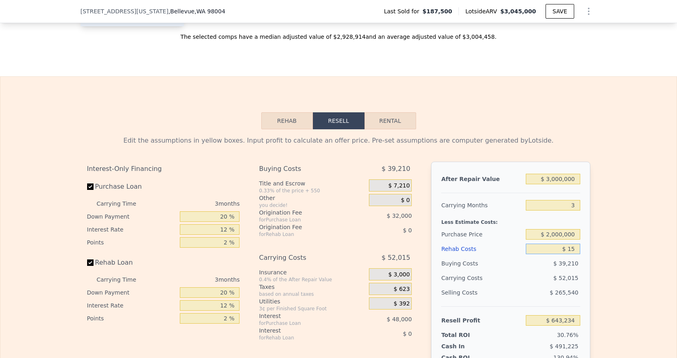
type input "$ 150"
type input "$ 643,080"
type input "$ 1,500"
type input "$ 641,675"
type input "$ 15,000"
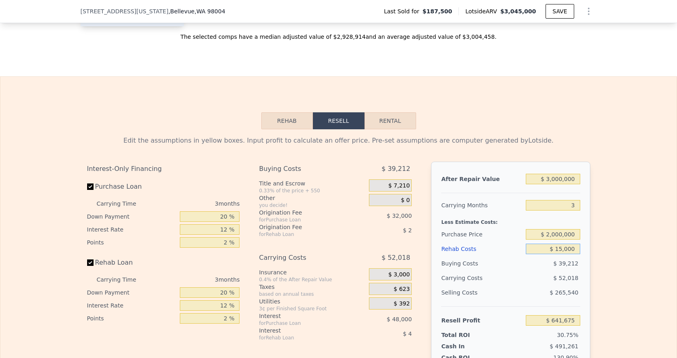
type input "$ 627,635"
type input "$ 150,000"
type input "$ 487,235"
click at [519, 261] on div "Buying Costs" at bounding box center [482, 263] width 82 height 15
click at [558, 232] on input "$ 2,000,000" at bounding box center [553, 234] width 54 height 10
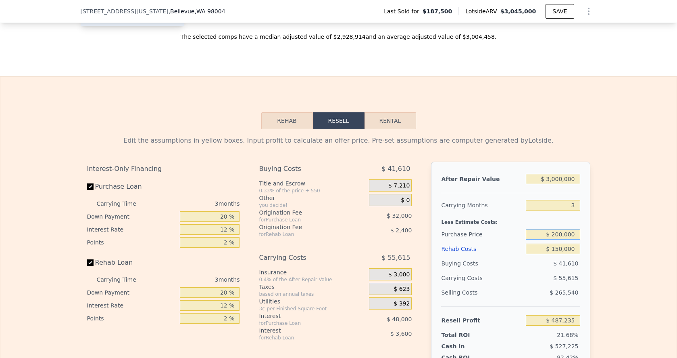
type input "$ 2,100,000"
click at [520, 280] on div "$ 55,615" at bounding box center [538, 277] width 85 height 15
type input "$ 382,902"
click at [557, 236] on input "$ 2,100,000" at bounding box center [553, 234] width 54 height 10
type input "$ 2,000,000"
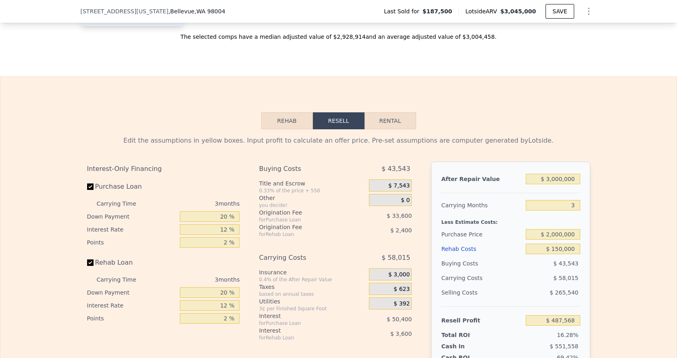
type input "$ 487,235"
click at [539, 260] on div "$ 43,543" at bounding box center [553, 263] width 54 height 15
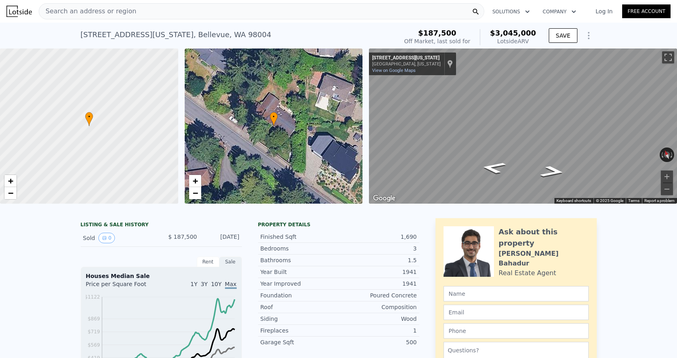
scroll to position [-1, 0]
click at [114, 12] on span "Search an address or region" at bounding box center [87, 11] width 97 height 10
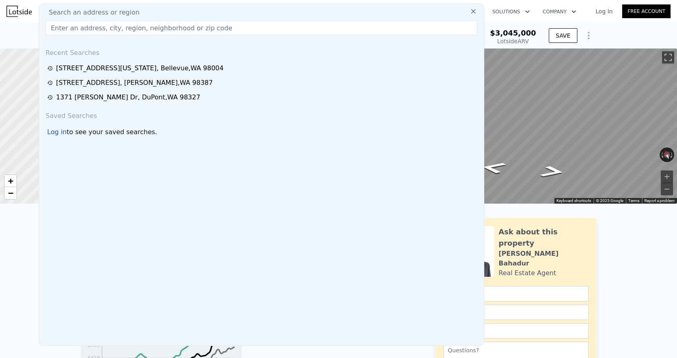
type input "$ 3,045,000"
type input "8"
type input "$ 0"
type input "$ 2,560,985"
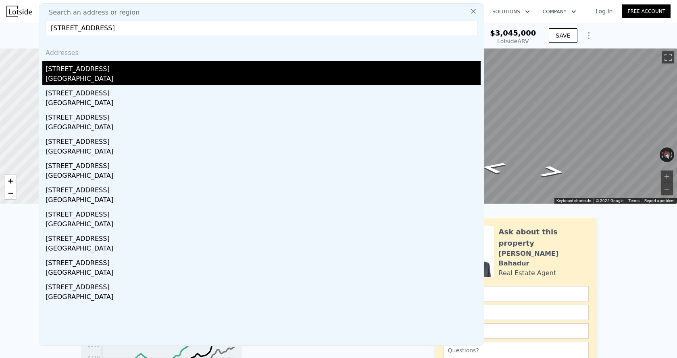
type input "31809 53rd Pl S, Auburn, WA 98001"
click at [96, 73] on div "31809 53rd Pl S" at bounding box center [263, 67] width 435 height 13
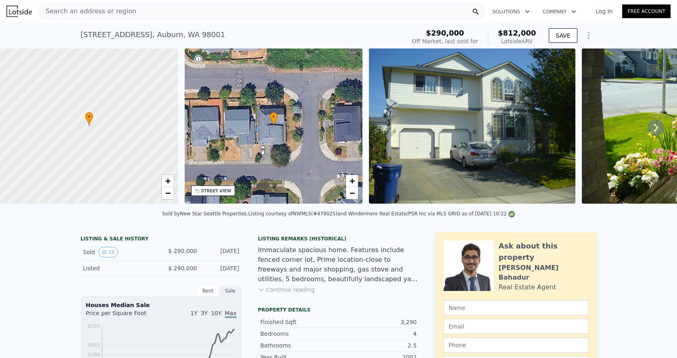
click at [127, 14] on span "Search an address or region" at bounding box center [87, 11] width 97 height 10
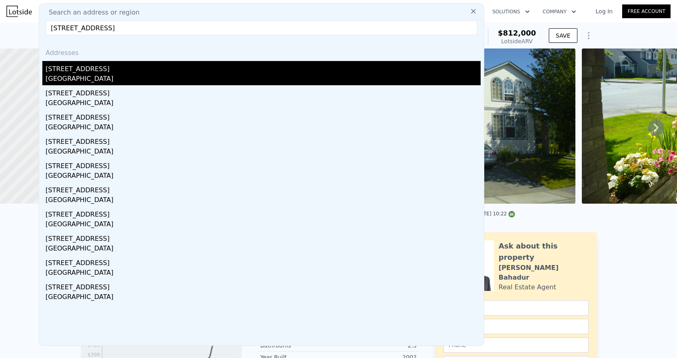
type input "5013 NE 19th St, Renton, WA 98059"
click at [113, 79] on div "Renton, WA 98059" at bounding box center [263, 79] width 435 height 11
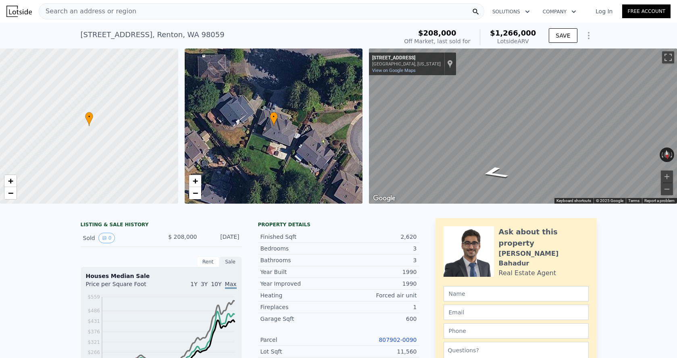
scroll to position [-1, 0]
click at [105, 12] on span "Search an address or region" at bounding box center [87, 11] width 97 height 10
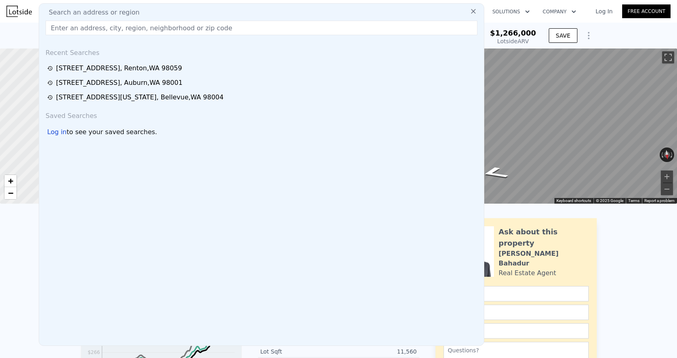
scroll to position [0, 0]
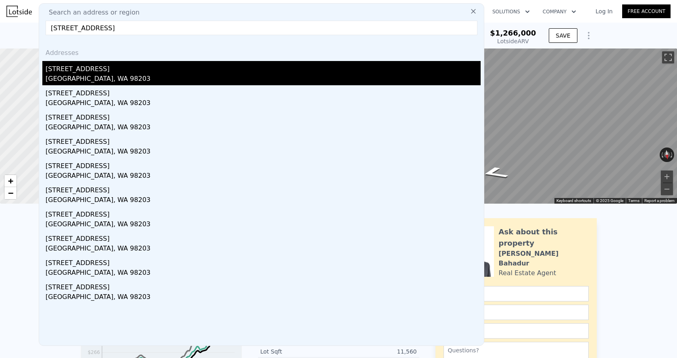
type input "7733 Timber Hill Dr, Everett, WA 98203"
click at [113, 70] on div "7733 Timber Hill Dr" at bounding box center [263, 67] width 435 height 13
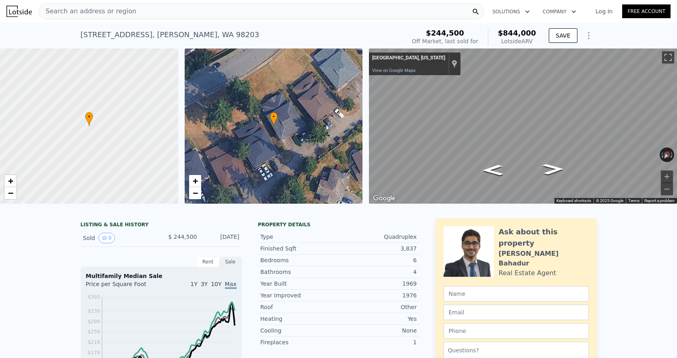
click at [178, 2] on div "Search an address or region Solutions Company Open main menu Log In Free Account" at bounding box center [338, 11] width 665 height 19
click at [178, 0] on nav "Search an address or region Solutions Company Open main menu Log In Free Account" at bounding box center [338, 11] width 677 height 23
click at [131, 14] on div "Search an address or region" at bounding box center [262, 11] width 446 height 16
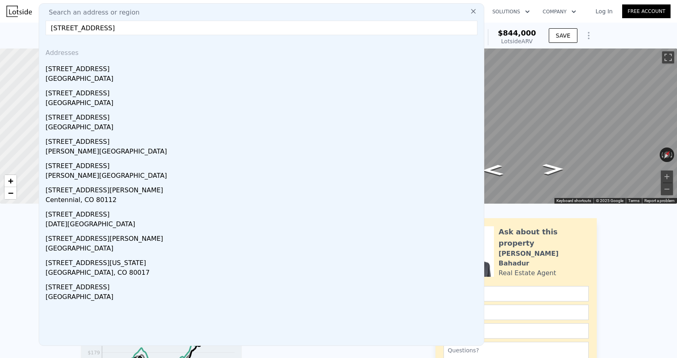
type input "15829 56th Ave W"
click at [118, 77] on div "Meadowdale, WA 98026" at bounding box center [263, 79] width 435 height 11
